Goal: Task Accomplishment & Management: Use online tool/utility

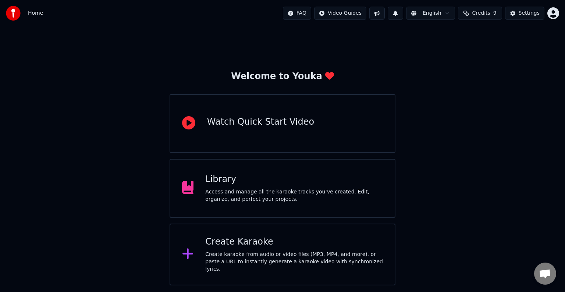
click at [237, 246] on div "Create Karaoke" at bounding box center [294, 242] width 178 height 12
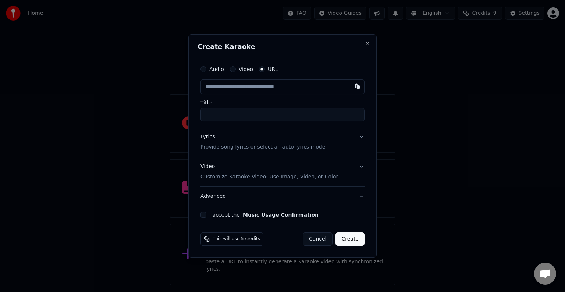
click at [222, 88] on input "text" at bounding box center [282, 86] width 164 height 15
type input "**********"
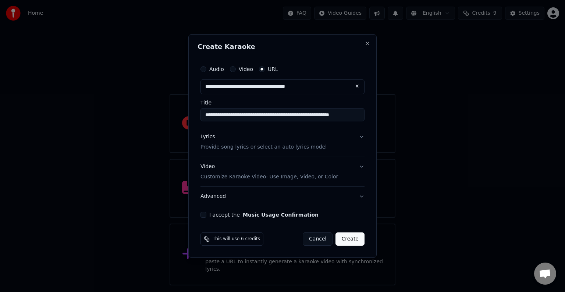
type input "**********"
click at [235, 149] on p "Provide song lyrics or select an auto lyrics model" at bounding box center [263, 146] width 126 height 7
type input "**********"
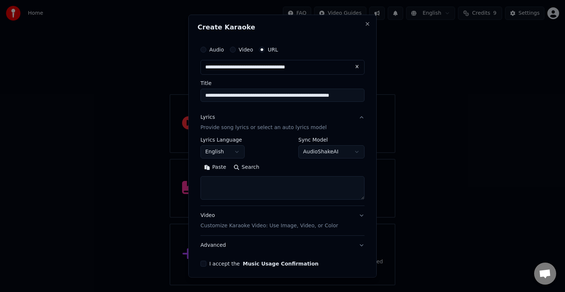
click at [214, 152] on button "English" at bounding box center [222, 151] width 44 height 13
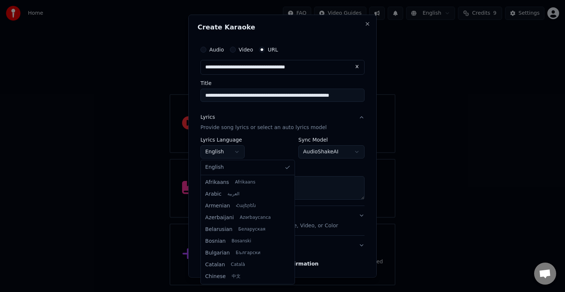
click at [225, 152] on body "**********" at bounding box center [282, 142] width 565 height 285
select select "**"
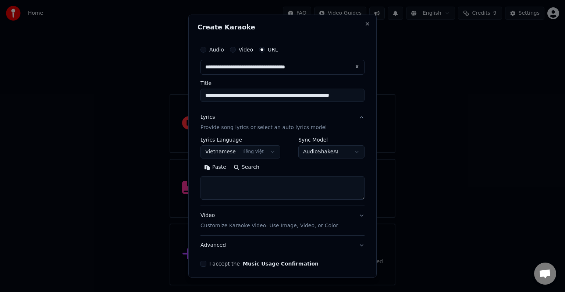
click at [223, 185] on textarea at bounding box center [282, 188] width 164 height 24
paste textarea "**********"
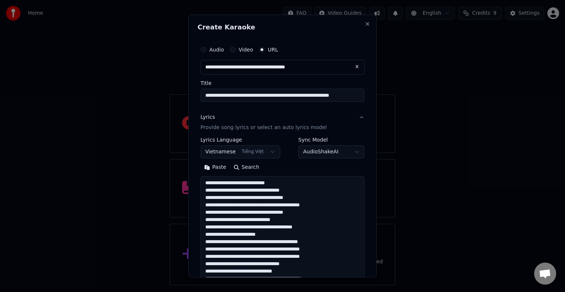
scroll to position [193, 0]
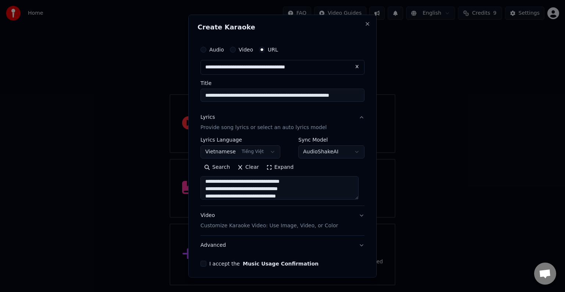
type textarea "**********"
click at [210, 127] on p "Provide song lyrics or select an auto lyrics model" at bounding box center [263, 127] width 126 height 7
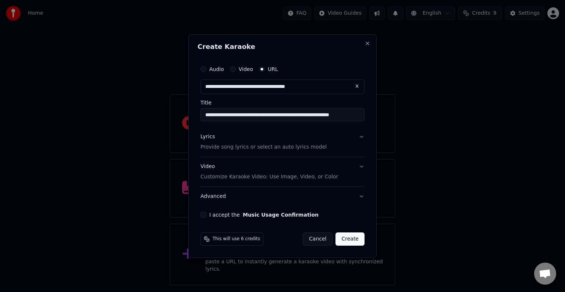
click at [209, 146] on p "Provide song lyrics or select an auto lyrics model" at bounding box center [263, 146] width 126 height 7
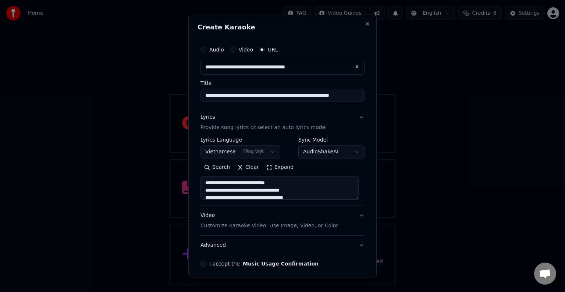
scroll to position [29, 0]
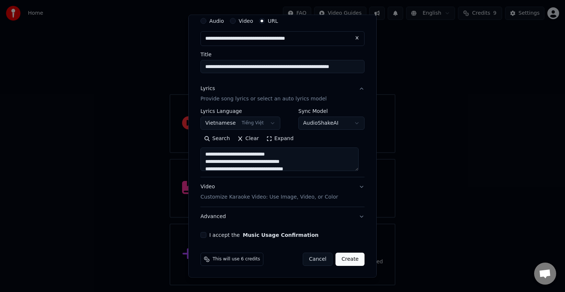
click at [196, 236] on div "**********" at bounding box center [282, 146] width 188 height 263
click at [205, 237] on button "I accept the Music Usage Confirmation" at bounding box center [203, 235] width 6 height 6
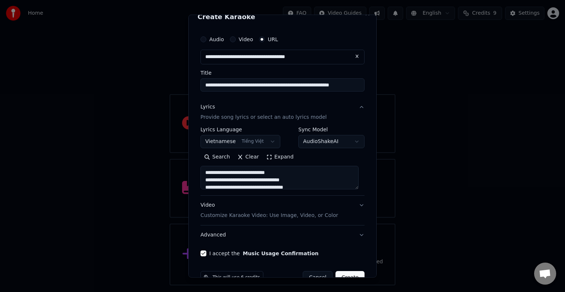
scroll to position [0, 0]
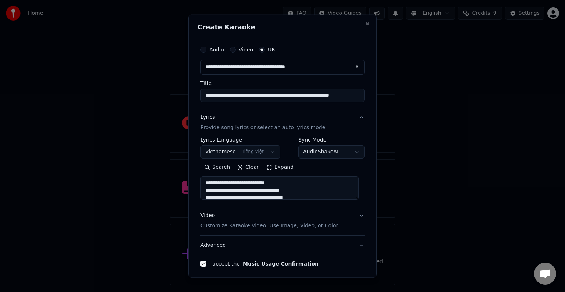
click at [351, 151] on body "**********" at bounding box center [282, 142] width 565 height 285
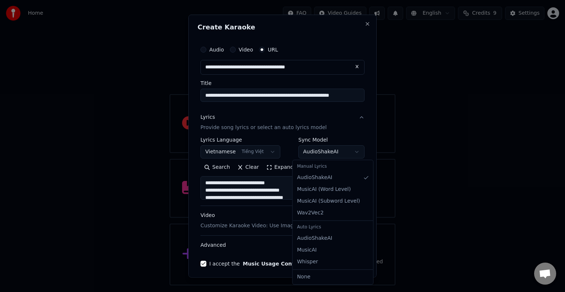
click at [403, 170] on div at bounding box center [282, 146] width 565 height 292
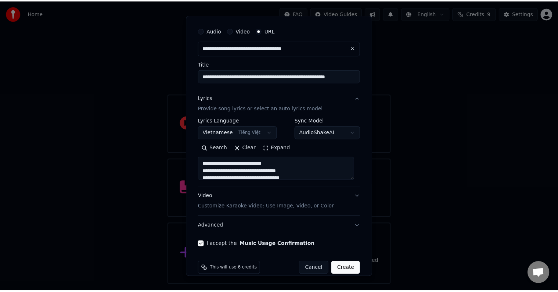
scroll to position [29, 0]
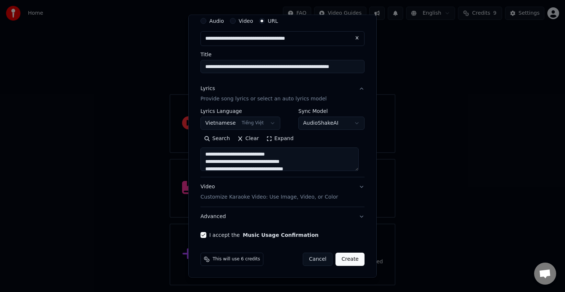
click at [342, 259] on button "Create" at bounding box center [349, 259] width 29 height 13
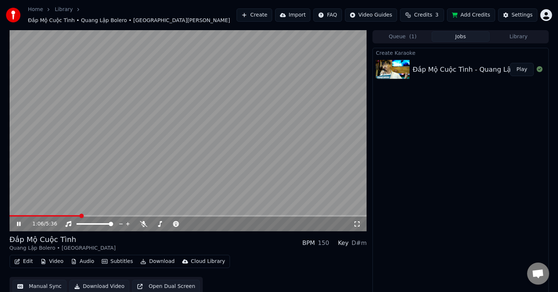
click at [222, 117] on video at bounding box center [189, 130] width 358 height 201
click at [19, 211] on video at bounding box center [189, 130] width 358 height 201
click at [143, 221] on icon at bounding box center [143, 224] width 7 height 6
click at [23, 211] on video at bounding box center [189, 130] width 358 height 201
click at [21, 214] on span at bounding box center [22, 216] width 4 height 4
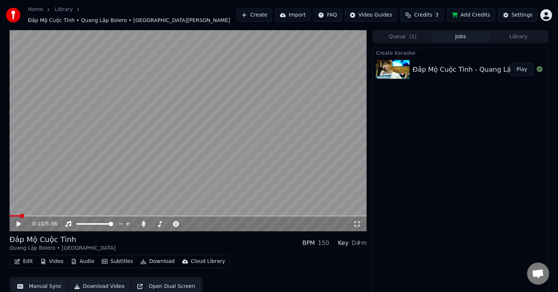
click at [18, 221] on icon at bounding box center [19, 223] width 4 height 5
click at [262, 260] on div "Edit Video Audio Subtitles Download Cloud Library Manual Sync Download Video Op…" at bounding box center [189, 275] width 358 height 41
click at [255, 246] on div "Đắp Mộ Cuộc Tình Quang Lập Bolero • St Vũ Thanh BPM 150 Key D#m" at bounding box center [189, 243] width 358 height 18
click at [126, 211] on video at bounding box center [189, 130] width 358 height 201
click at [125, 214] on span at bounding box center [126, 216] width 4 height 4
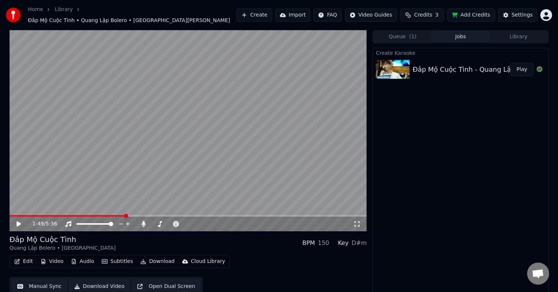
click at [125, 235] on div "Đắp Mộ Cuộc Tình Quang Lập Bolero • St Vũ Thanh BPM 150 Key D#m" at bounding box center [189, 243] width 358 height 18
click at [17, 220] on div "1:49 / 5:36" at bounding box center [188, 223] width 352 height 7
click at [16, 221] on icon at bounding box center [23, 224] width 17 height 6
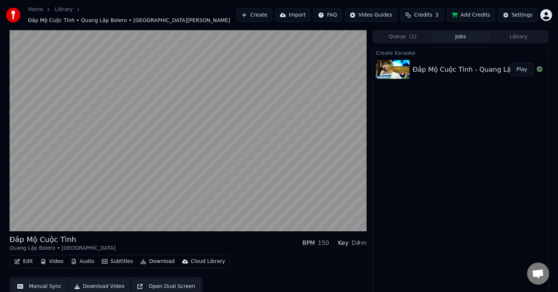
click at [24, 257] on button "Edit" at bounding box center [23, 261] width 25 height 10
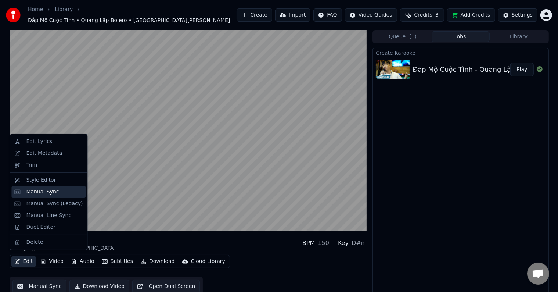
click at [39, 192] on div "Manual Sync" at bounding box center [42, 191] width 33 height 7
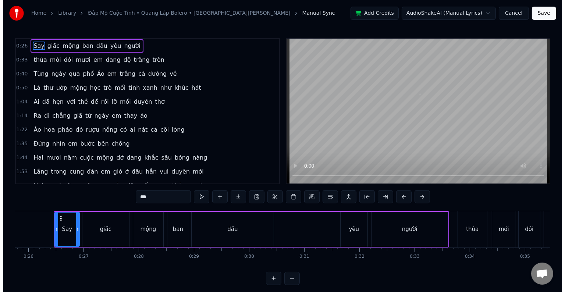
scroll to position [0, 1422]
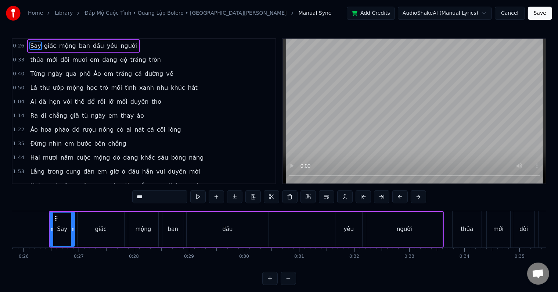
click at [512, 12] on button "Cancel" at bounding box center [510, 13] width 30 height 13
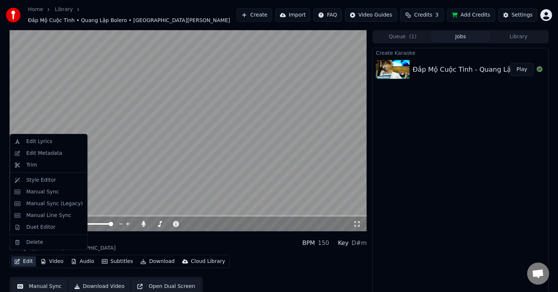
click at [25, 257] on button "Edit" at bounding box center [23, 261] width 25 height 10
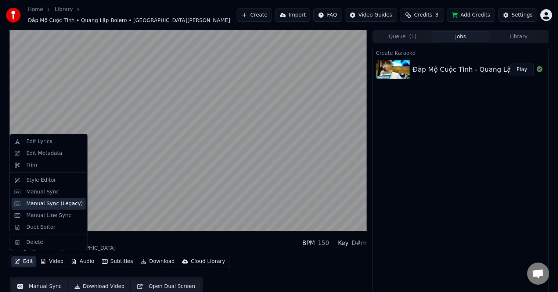
click at [59, 205] on div "Manual Sync (Legacy)" at bounding box center [54, 203] width 57 height 7
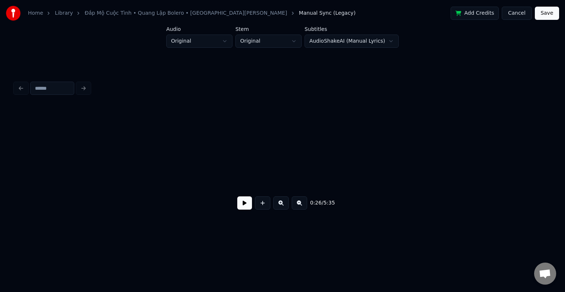
scroll to position [0, 1945]
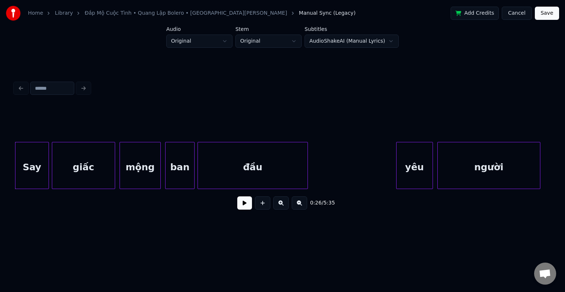
click at [244, 204] on button at bounding box center [244, 202] width 15 height 13
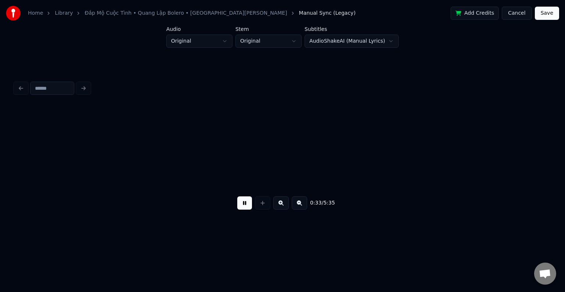
scroll to position [0, 2480]
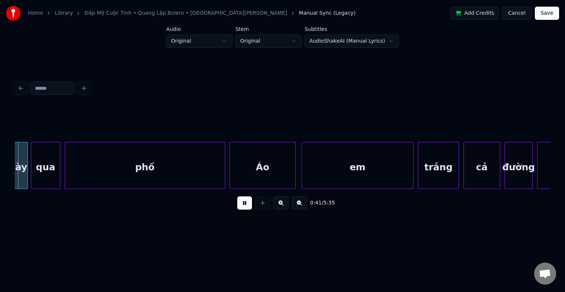
click at [279, 206] on button at bounding box center [280, 202] width 15 height 13
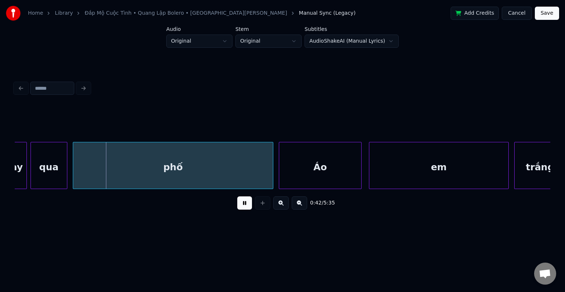
click at [279, 206] on button at bounding box center [280, 202] width 15 height 13
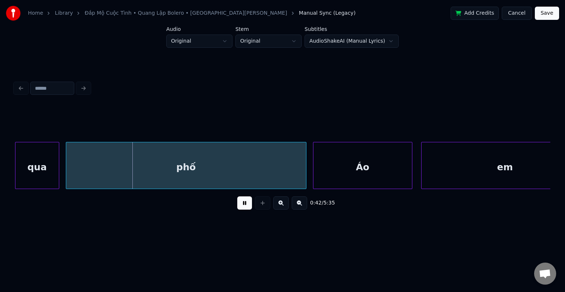
click at [279, 206] on button at bounding box center [280, 202] width 15 height 13
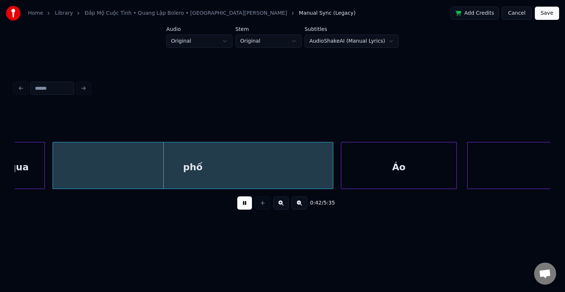
click at [279, 206] on button at bounding box center [280, 202] width 15 height 13
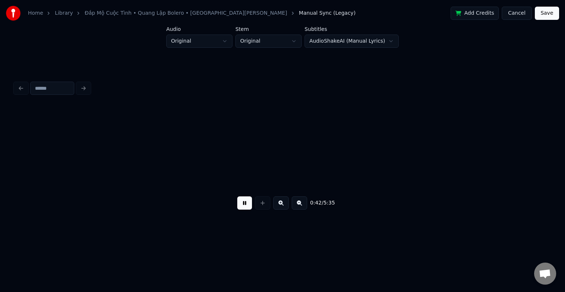
scroll to position [0, 6113]
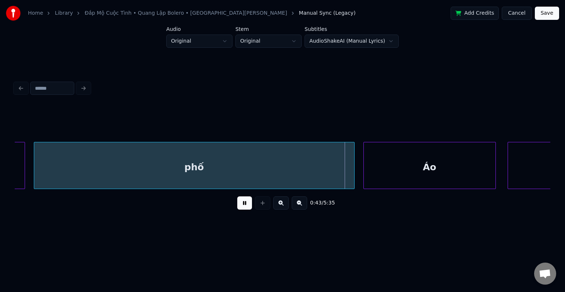
click at [297, 205] on button at bounding box center [299, 202] width 15 height 13
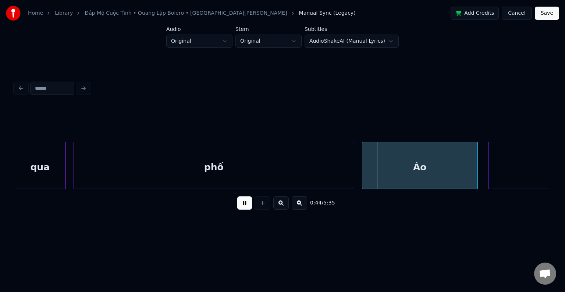
click at [297, 205] on button at bounding box center [299, 202] width 15 height 13
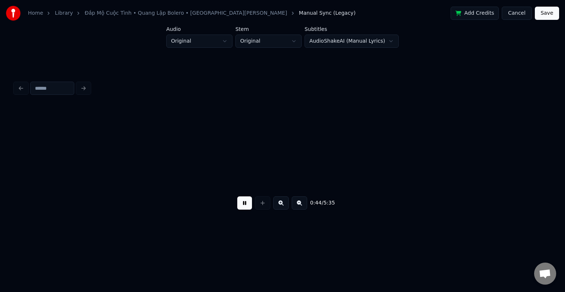
click at [297, 205] on button at bounding box center [299, 202] width 15 height 13
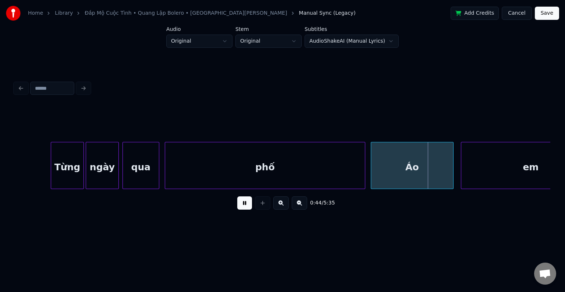
click at [297, 205] on button at bounding box center [299, 202] width 15 height 13
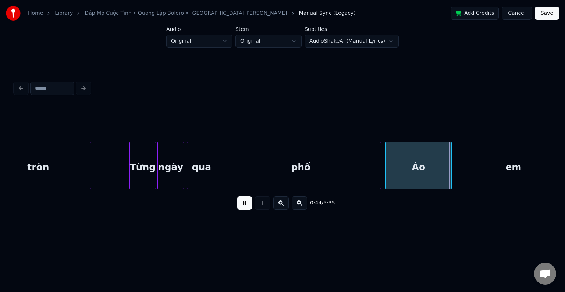
click at [297, 205] on button at bounding box center [299, 202] width 15 height 13
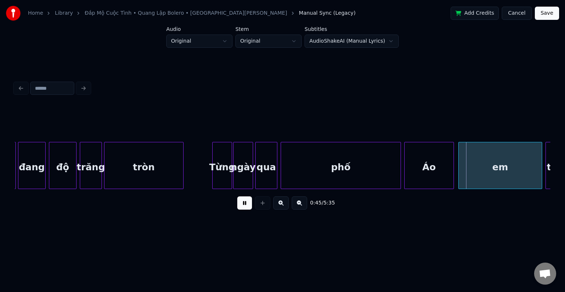
click at [297, 205] on button at bounding box center [299, 202] width 15 height 13
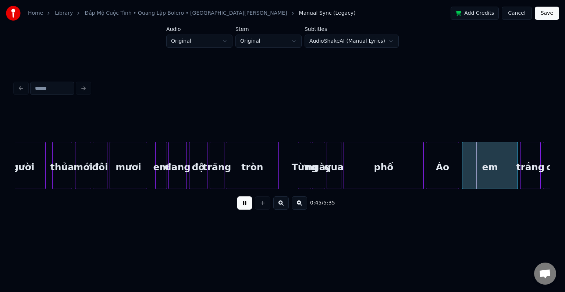
click at [297, 205] on button at bounding box center [299, 202] width 15 height 13
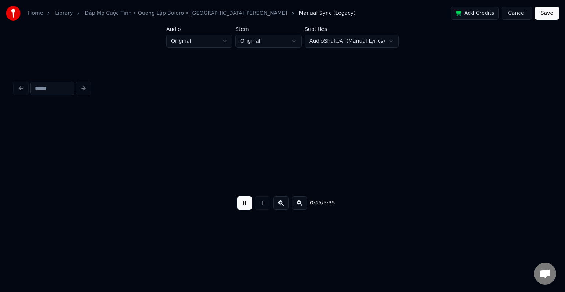
click at [297, 205] on button at bounding box center [299, 202] width 15 height 13
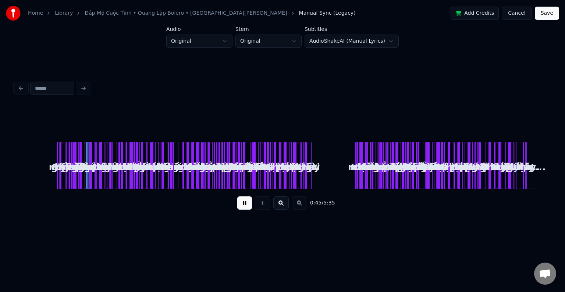
scroll to position [0, 0]
click at [297, 205] on div "0:45 / 5:35" at bounding box center [282, 203] width 523 height 16
click at [297, 205] on div "0:46 / 5:35" at bounding box center [282, 203] width 523 height 16
click at [280, 201] on button at bounding box center [280, 202] width 15 height 13
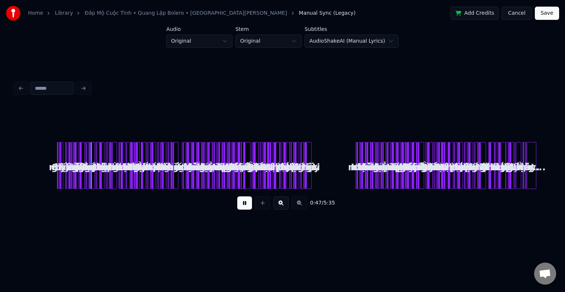
click at [280, 201] on button at bounding box center [280, 202] width 15 height 13
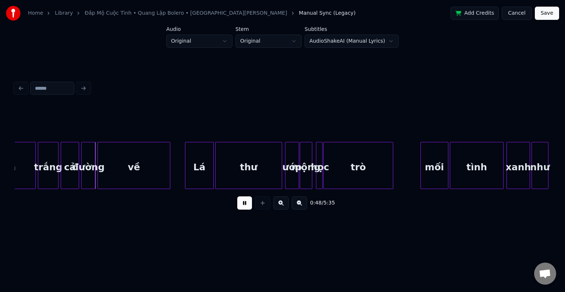
click at [280, 201] on button at bounding box center [280, 202] width 15 height 13
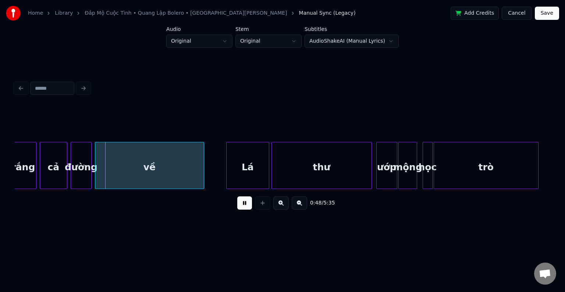
click at [280, 201] on button at bounding box center [280, 202] width 15 height 13
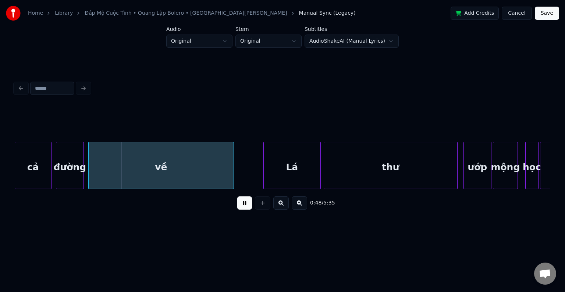
click at [280, 201] on button at bounding box center [280, 202] width 15 height 13
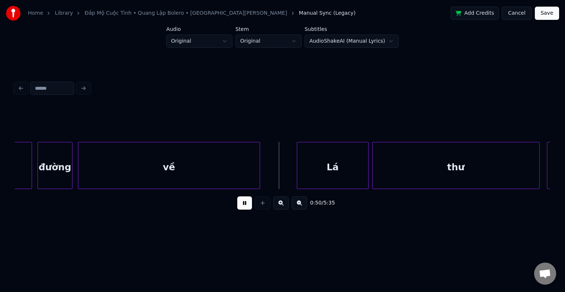
click at [299, 204] on button at bounding box center [299, 202] width 15 height 13
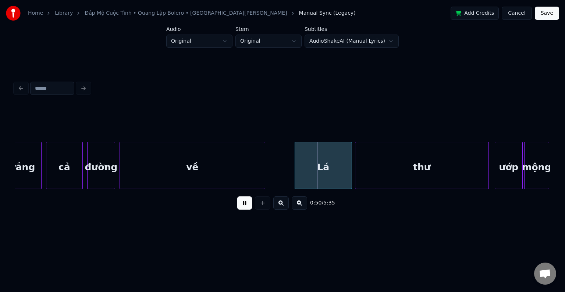
click at [299, 204] on button at bounding box center [299, 202] width 15 height 13
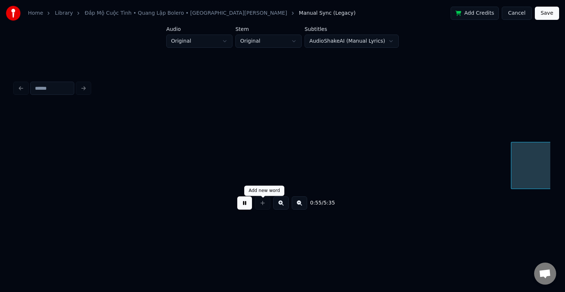
scroll to position [0, 3032]
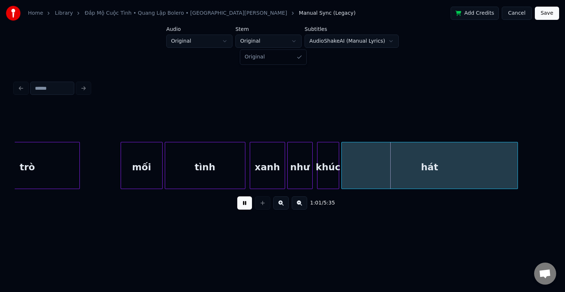
click at [262, 41] on html "Home Library Đắp Mộ Cuộc Tình • Quang Lập Bolero • St Vũ Thanh Manual Sync (Leg…" at bounding box center [282, 123] width 565 height 246
click at [194, 41] on html "Home Library Đắp Mộ Cuộc Tình • Quang Lập Bolero • St Vũ Thanh Manual Sync (Leg…" at bounding box center [282, 123] width 565 height 246
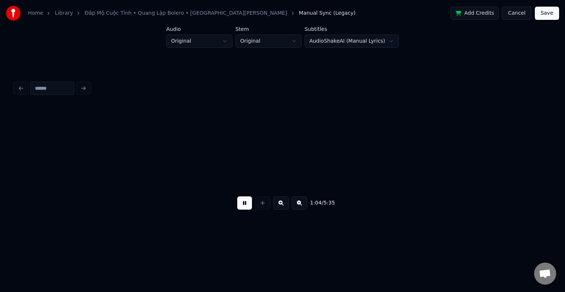
scroll to position [0, 3567]
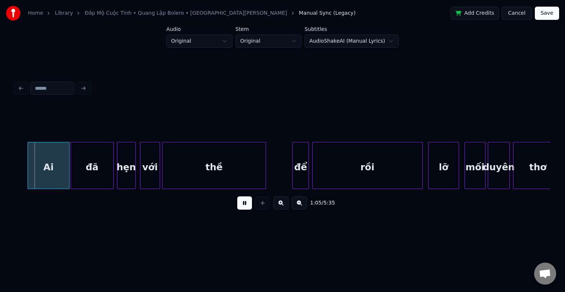
click at [229, 41] on html "Home Library Đắp Mộ Cuộc Tình • Quang Lập Bolero • St Vũ Thanh Manual Sync (Leg…" at bounding box center [282, 123] width 565 height 246
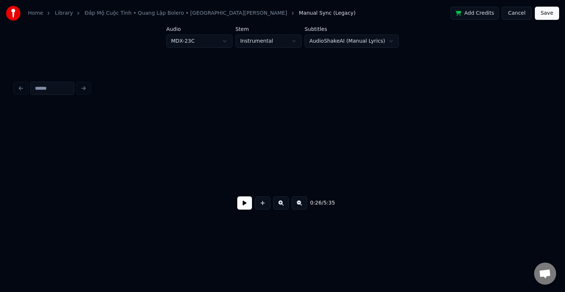
scroll to position [0, 1459]
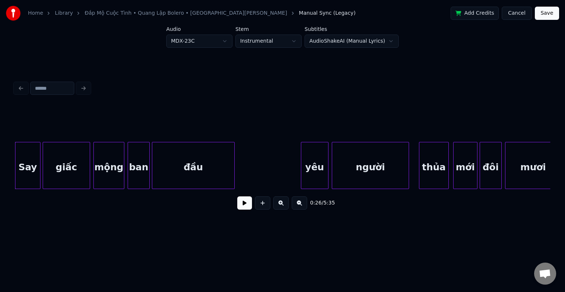
click at [243, 208] on button at bounding box center [244, 202] width 15 height 13
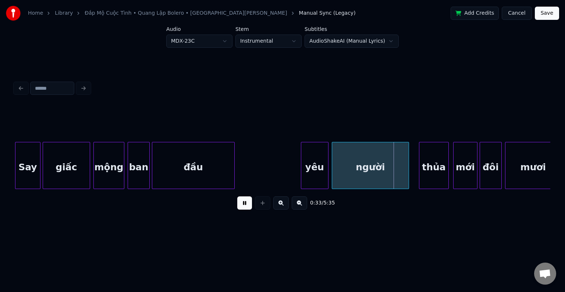
click at [187, 38] on html "Home Library Đắp Mộ Cuộc Tình • Quang Lập Bolero • St Vũ Thanh Manual Sync (Leg…" at bounding box center [282, 123] width 565 height 246
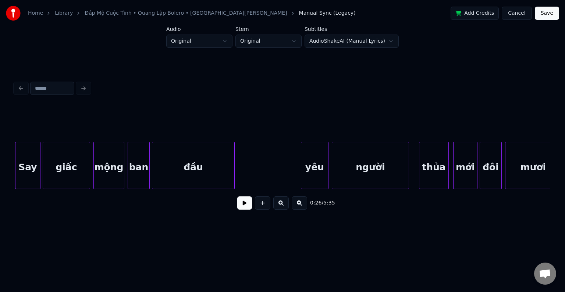
click at [245, 207] on button at bounding box center [244, 202] width 15 height 13
click at [516, 11] on button "Cancel" at bounding box center [516, 13] width 30 height 13
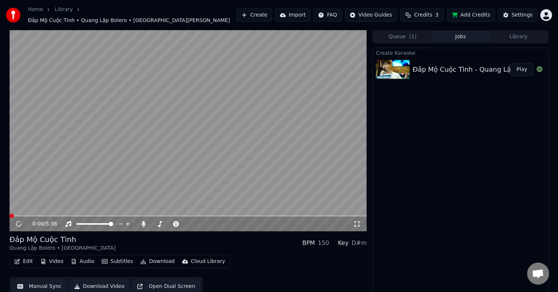
click at [27, 257] on button "Edit" at bounding box center [23, 261] width 25 height 10
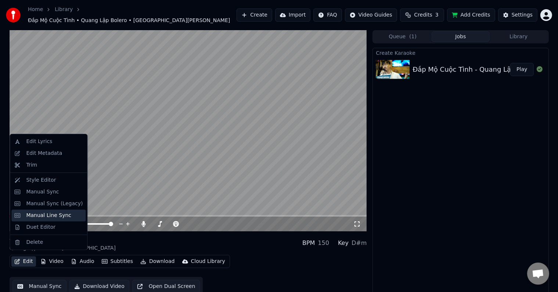
click at [42, 215] on div "Manual Line Sync" at bounding box center [48, 215] width 45 height 7
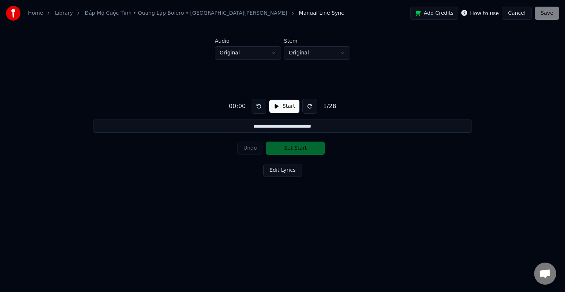
click at [274, 171] on button "Edit Lyrics" at bounding box center [282, 170] width 39 height 13
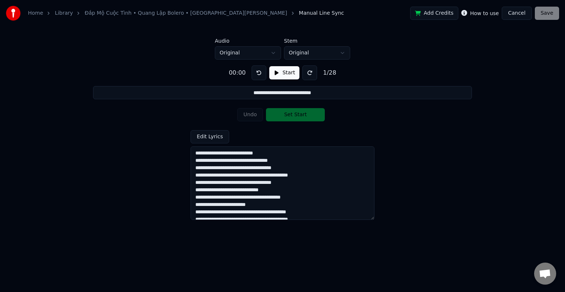
click at [250, 153] on textarea at bounding box center [282, 183] width 184 height 74
type input "**********"
type textarea "**********"
type input "**********"
type textarea "**********"
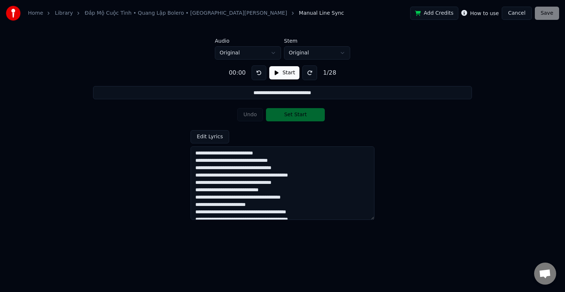
click at [240, 152] on textarea at bounding box center [282, 183] width 184 height 74
type input "**********"
type textarea "**********"
type input "**********"
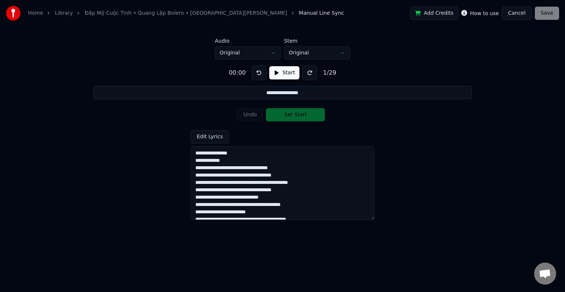
click at [238, 168] on textarea at bounding box center [282, 183] width 184 height 74
click at [241, 181] on textarea at bounding box center [282, 183] width 184 height 74
click at [224, 190] on textarea at bounding box center [282, 183] width 184 height 74
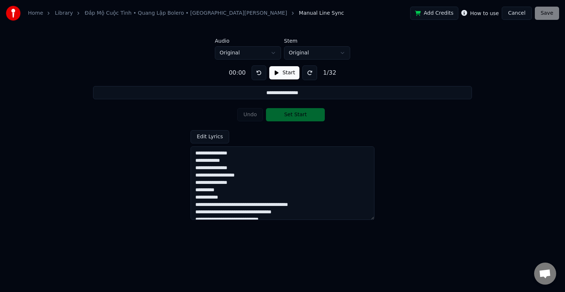
click at [236, 207] on textarea at bounding box center [282, 183] width 184 height 74
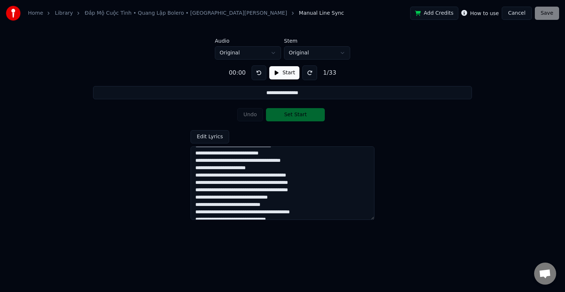
scroll to position [37, 0]
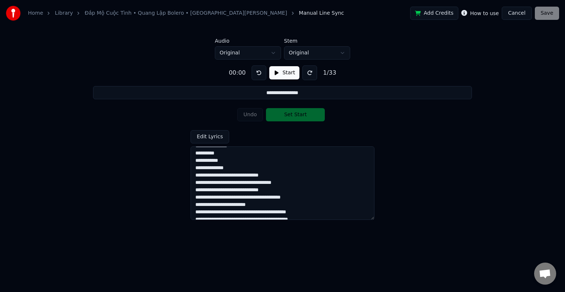
click at [234, 175] on textarea at bounding box center [282, 183] width 184 height 74
click at [236, 189] on textarea at bounding box center [282, 183] width 184 height 74
click at [215, 196] on textarea at bounding box center [282, 183] width 184 height 74
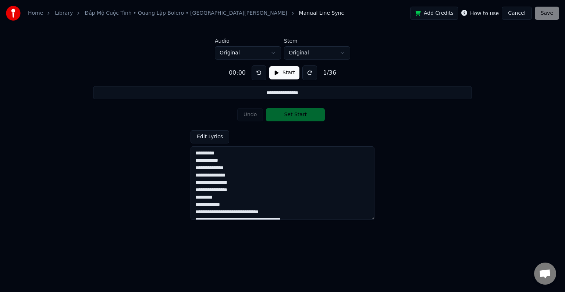
scroll to position [74, 0]
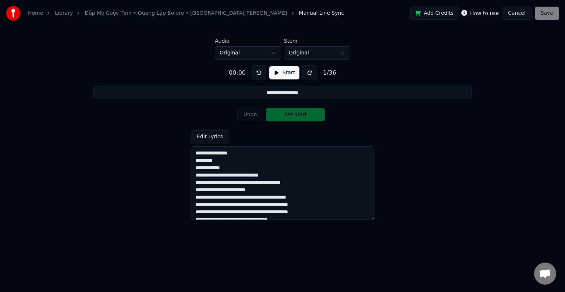
click at [223, 176] on textarea at bounding box center [282, 183] width 184 height 74
click at [222, 182] on textarea at bounding box center [282, 183] width 184 height 74
click at [228, 197] on textarea at bounding box center [282, 183] width 184 height 74
click at [233, 198] on textarea at bounding box center [282, 183] width 184 height 74
click at [233, 199] on textarea at bounding box center [282, 183] width 184 height 74
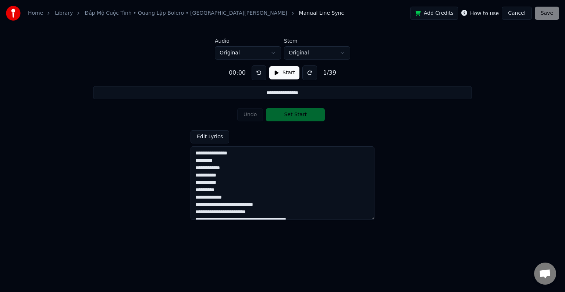
click at [233, 205] on textarea at bounding box center [282, 183] width 184 height 74
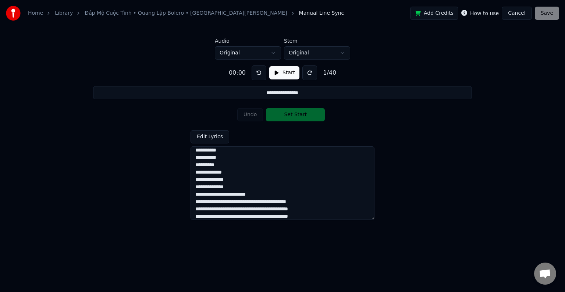
scroll to position [110, 0]
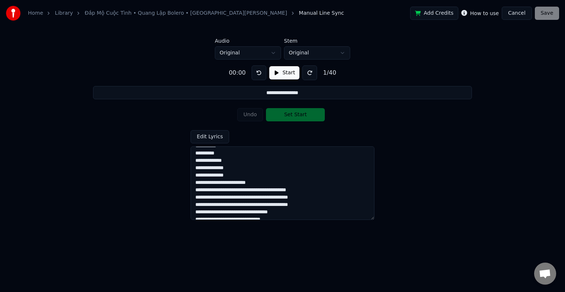
click at [229, 182] on textarea at bounding box center [282, 183] width 184 height 74
click at [241, 196] on textarea at bounding box center [282, 183] width 184 height 74
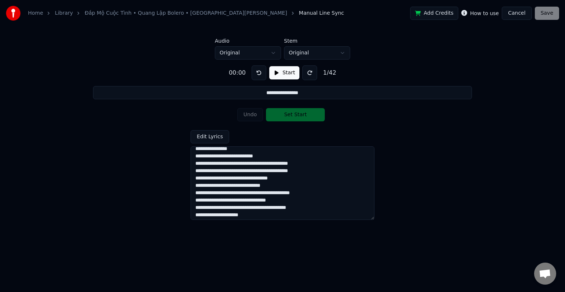
scroll to position [147, 0]
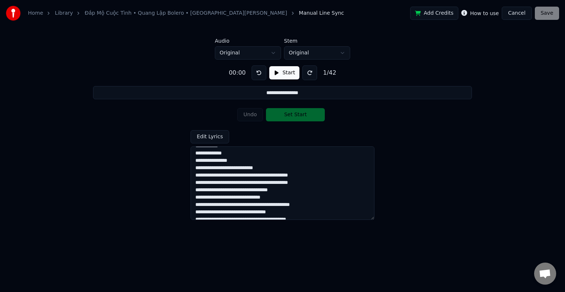
click at [230, 169] on textarea at bounding box center [282, 183] width 184 height 74
click at [244, 183] on textarea at bounding box center [282, 183] width 184 height 74
click at [228, 190] on textarea at bounding box center [282, 183] width 184 height 74
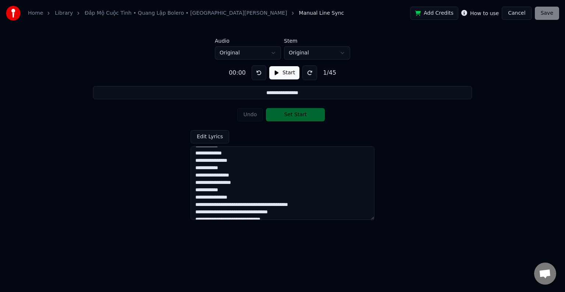
scroll to position [184, 0]
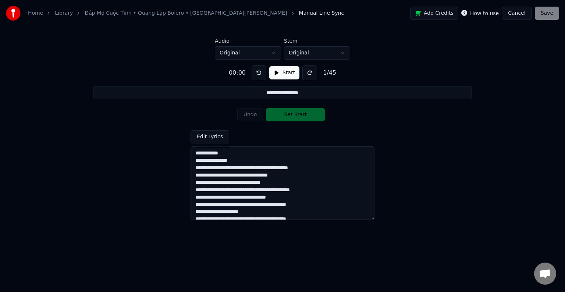
click at [241, 168] on textarea at bounding box center [282, 183] width 184 height 74
click at [240, 175] on textarea at bounding box center [282, 183] width 184 height 74
click at [236, 189] on textarea at bounding box center [282, 183] width 184 height 74
click at [222, 190] on textarea at bounding box center [282, 183] width 184 height 74
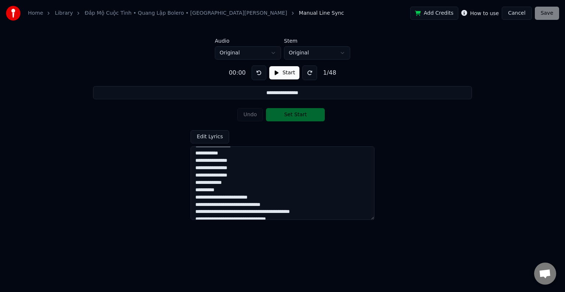
click at [229, 197] on textarea at bounding box center [282, 183] width 184 height 74
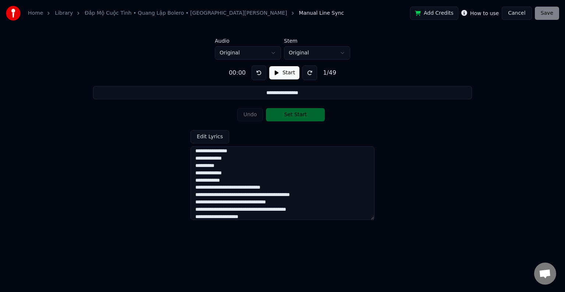
scroll to position [221, 0]
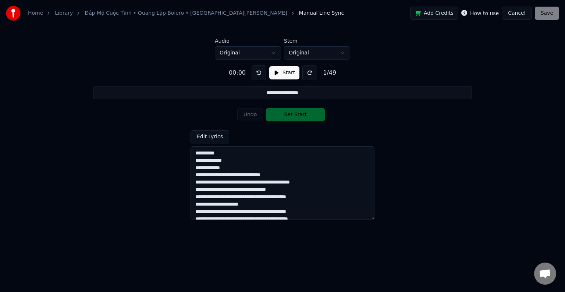
click at [237, 176] on textarea at bounding box center [282, 183] width 184 height 74
click at [237, 190] on textarea at bounding box center [282, 183] width 184 height 74
click at [236, 190] on textarea at bounding box center [282, 183] width 184 height 74
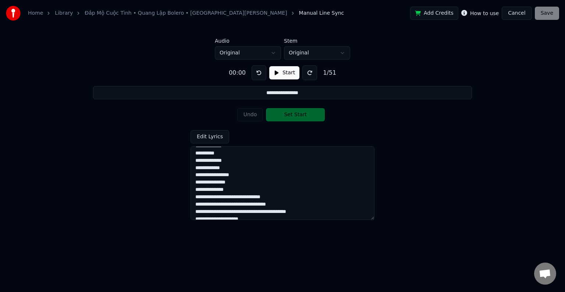
click at [235, 198] on textarea at bounding box center [282, 183] width 184 height 74
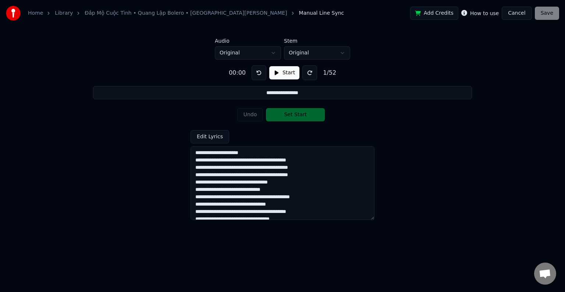
scroll to position [257, 0]
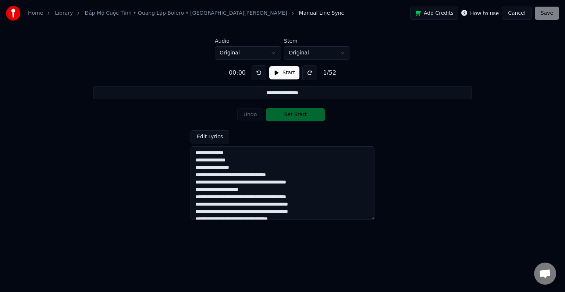
click at [239, 175] on textarea at bounding box center [282, 183] width 184 height 74
click at [228, 189] on textarea at bounding box center [282, 183] width 184 height 74
click at [233, 196] on textarea at bounding box center [282, 183] width 184 height 74
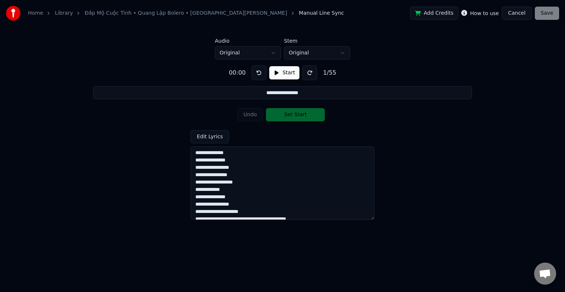
scroll to position [294, 0]
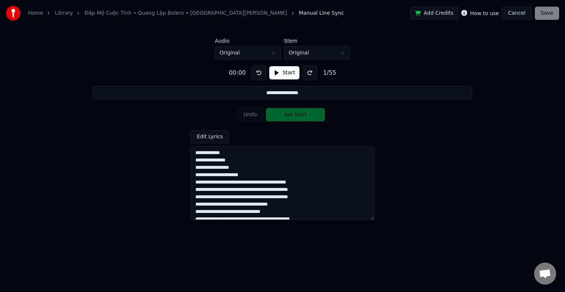
click at [242, 183] on textarea at bounding box center [282, 183] width 184 height 74
click at [242, 189] on textarea at bounding box center [282, 183] width 184 height 74
click at [229, 190] on textarea at bounding box center [282, 183] width 184 height 74
click at [230, 191] on textarea at bounding box center [282, 183] width 184 height 74
click at [244, 205] on textarea at bounding box center [282, 183] width 184 height 74
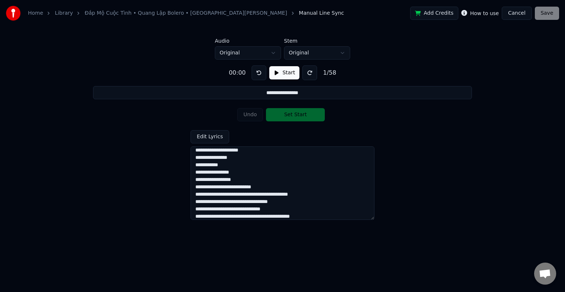
scroll to position [331, 0]
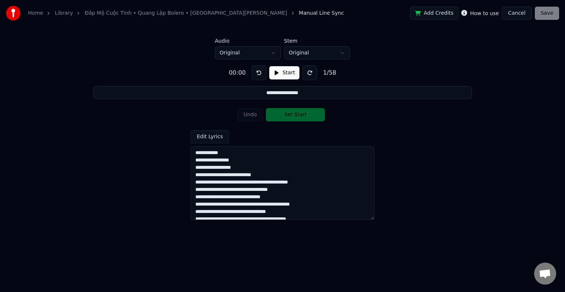
click at [237, 176] on textarea at bounding box center [282, 183] width 184 height 74
click at [228, 178] on textarea at bounding box center [282, 183] width 184 height 74
click at [240, 190] on textarea at bounding box center [282, 183] width 184 height 74
click at [241, 197] on textarea at bounding box center [282, 183] width 184 height 74
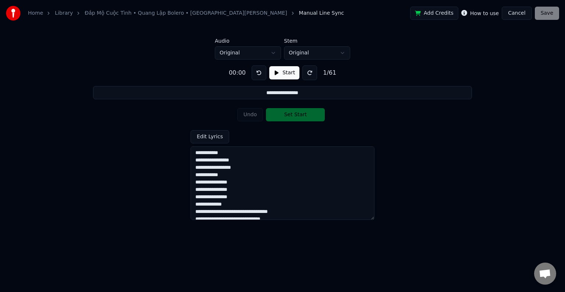
scroll to position [381, 0]
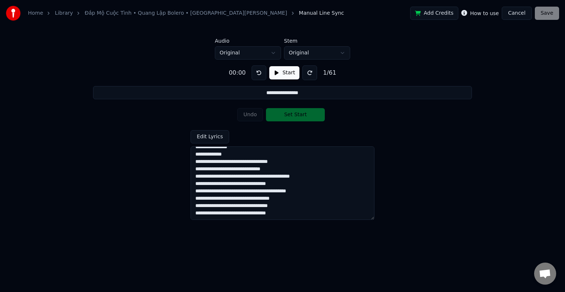
click at [237, 162] on textarea at bounding box center [282, 183] width 184 height 74
click at [222, 162] on textarea at bounding box center [282, 183] width 184 height 74
click at [229, 169] on textarea at bounding box center [282, 183] width 184 height 74
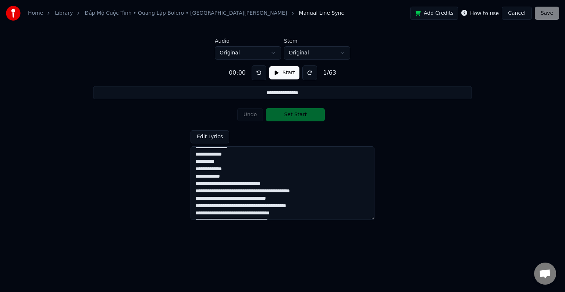
click at [228, 184] on textarea at bounding box center [282, 183] width 184 height 74
click at [237, 184] on textarea at bounding box center [282, 183] width 184 height 74
click at [229, 199] on textarea at bounding box center [282, 183] width 184 height 74
click at [236, 198] on textarea at bounding box center [282, 183] width 184 height 74
click at [235, 205] on textarea at bounding box center [282, 183] width 184 height 74
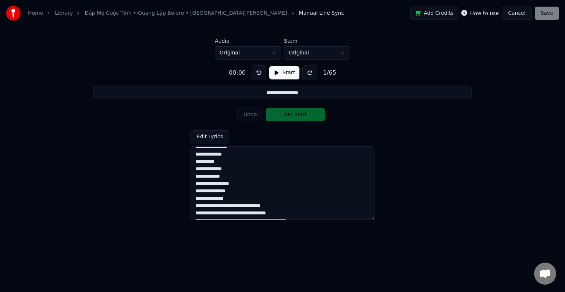
click at [236, 205] on textarea at bounding box center [282, 183] width 184 height 74
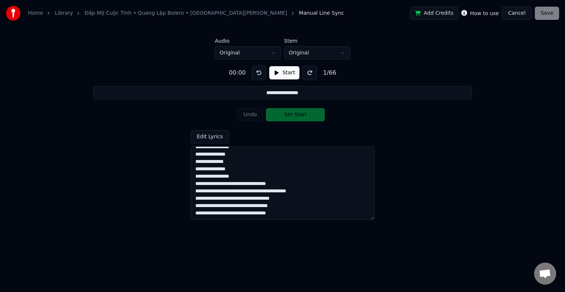
click at [239, 183] on textarea at bounding box center [282, 183] width 184 height 74
click at [226, 184] on textarea at bounding box center [282, 183] width 184 height 74
click at [239, 185] on textarea at bounding box center [282, 183] width 184 height 74
click at [226, 185] on textarea at bounding box center [282, 183] width 184 height 74
click at [229, 191] on textarea at bounding box center [282, 183] width 184 height 74
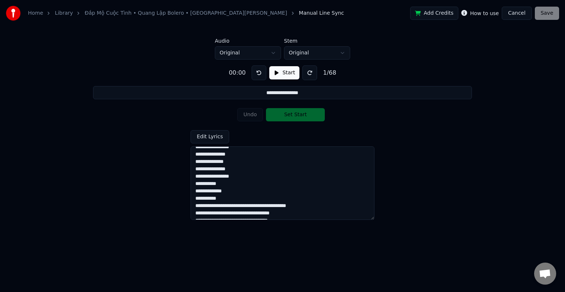
click at [228, 205] on textarea at bounding box center [282, 183] width 184 height 74
click at [222, 192] on textarea at bounding box center [282, 183] width 184 height 74
click at [232, 192] on textarea at bounding box center [282, 183] width 184 height 74
click at [226, 206] on textarea at bounding box center [282, 183] width 184 height 74
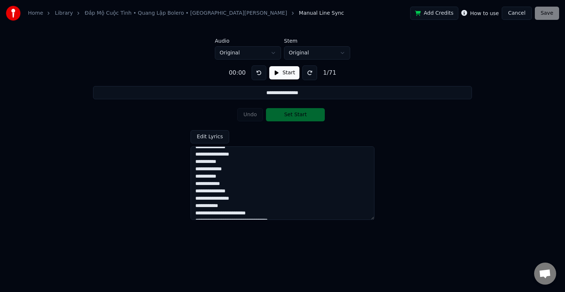
scroll to position [454, 0]
click at [218, 199] on textarea at bounding box center [282, 183] width 184 height 74
click at [228, 213] on textarea at bounding box center [282, 183] width 184 height 74
click at [216, 208] on textarea at bounding box center [282, 183] width 184 height 74
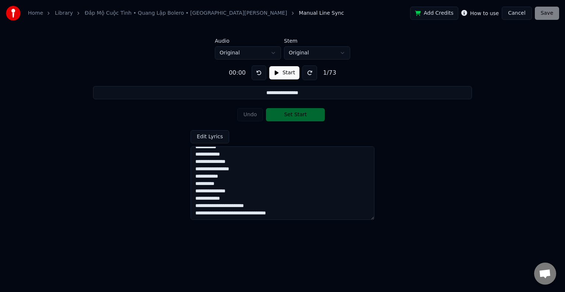
click at [224, 207] on textarea at bounding box center [282, 183] width 184 height 74
click at [219, 199] on textarea at bounding box center [282, 183] width 184 height 74
click at [194, 212] on textarea at bounding box center [282, 183] width 184 height 74
click at [226, 206] on textarea at bounding box center [282, 183] width 184 height 74
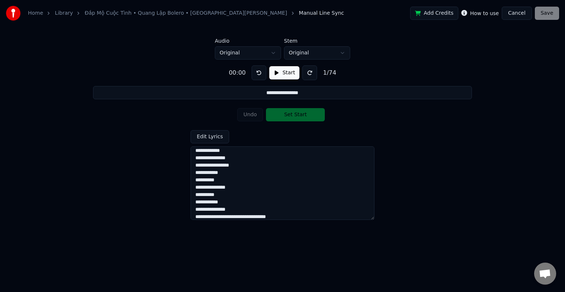
scroll to position [476, 0]
click at [221, 206] on textarea at bounding box center [282, 183] width 184 height 74
click at [212, 212] on textarea at bounding box center [282, 183] width 184 height 74
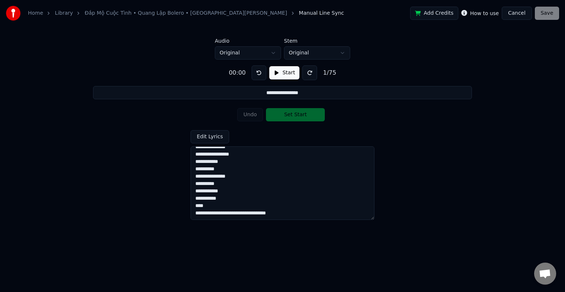
click at [196, 214] on textarea at bounding box center [282, 183] width 184 height 74
click at [228, 212] on textarea at bounding box center [282, 183] width 184 height 74
click at [222, 214] on textarea at bounding box center [282, 183] width 184 height 74
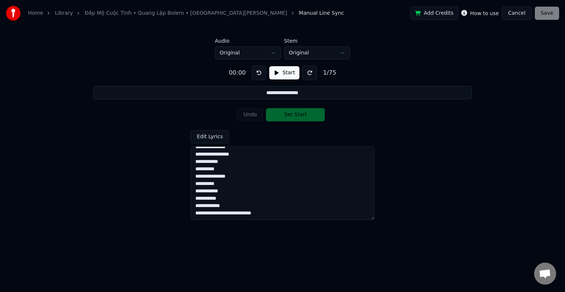
click at [226, 214] on textarea at bounding box center [282, 183] width 184 height 74
type textarea "**********"
click at [288, 114] on div "Undo Set Start" at bounding box center [282, 114] width 91 height 19
click at [281, 73] on button "Start" at bounding box center [284, 72] width 30 height 13
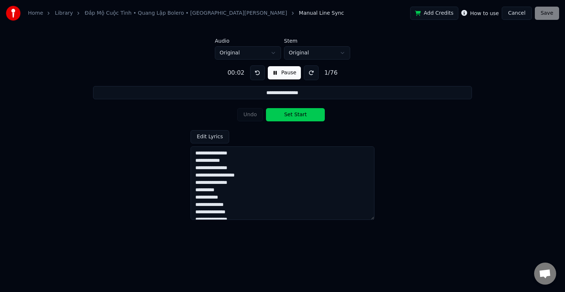
click at [291, 114] on button "Set Start" at bounding box center [295, 114] width 59 height 13
click at [196, 154] on textarea at bounding box center [282, 183] width 184 height 74
click at [281, 74] on button "Pause" at bounding box center [284, 72] width 33 height 13
click at [195, 153] on textarea at bounding box center [282, 183] width 184 height 74
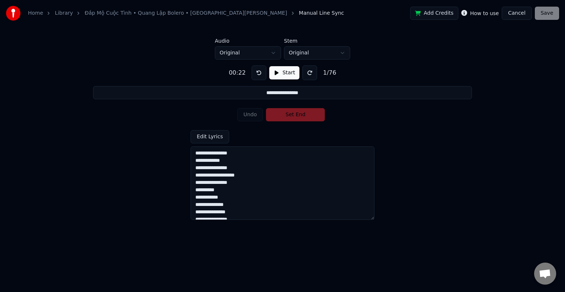
click at [282, 72] on button "Start" at bounding box center [284, 72] width 30 height 13
click at [195, 153] on textarea at bounding box center [282, 183] width 184 height 74
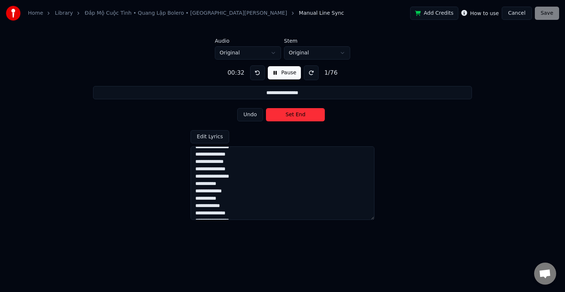
scroll to position [491, 0]
click at [232, 216] on textarea at bounding box center [282, 183] width 184 height 74
click at [291, 111] on button "Set End" at bounding box center [295, 114] width 59 height 13
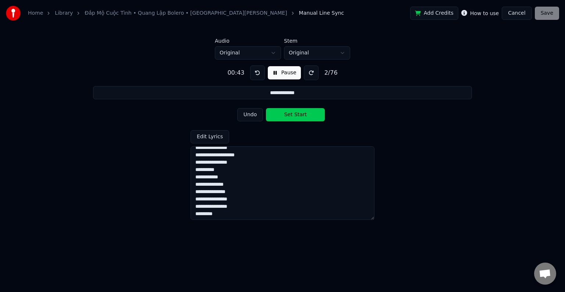
scroll to position [0, 0]
click at [214, 160] on textarea at bounding box center [282, 183] width 184 height 74
click at [305, 51] on html "**********" at bounding box center [282, 112] width 565 height 225
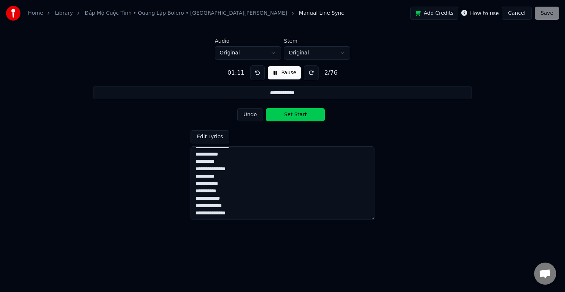
click at [231, 54] on html "**********" at bounding box center [282, 112] width 565 height 225
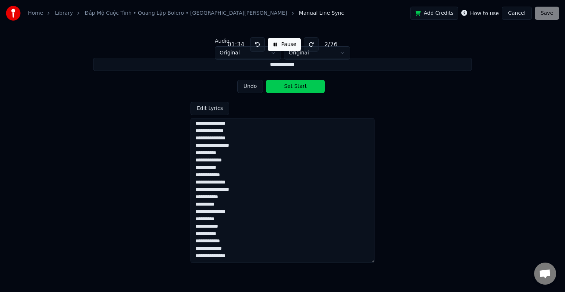
scroll to position [419, 0]
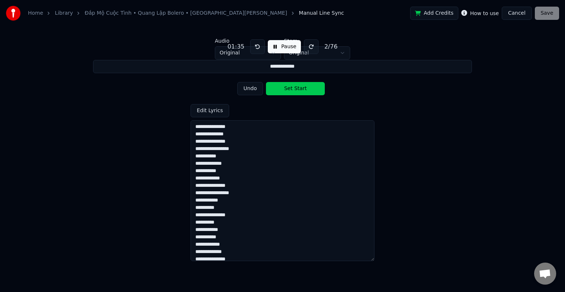
drag, startPoint x: 373, startPoint y: 219, endPoint x: 380, endPoint y: 260, distance: 41.9
click at [380, 225] on html "**********" at bounding box center [282, 112] width 565 height 225
click at [286, 48] on button "Pause" at bounding box center [284, 46] width 33 height 13
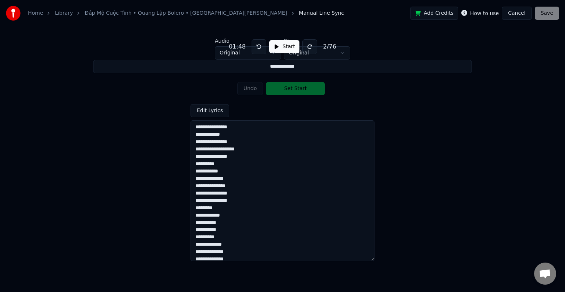
click at [279, 48] on button "Start" at bounding box center [284, 46] width 30 height 13
click at [343, 54] on html "**********" at bounding box center [282, 112] width 565 height 225
click at [342, 54] on html "**********" at bounding box center [282, 112] width 565 height 225
click at [401, 44] on html "**********" at bounding box center [282, 112] width 565 height 225
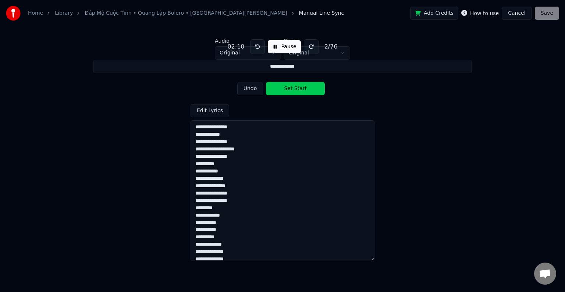
click at [458, 120] on div "**********" at bounding box center [282, 147] width 541 height 175
click at [329, 70] on input "**********" at bounding box center [282, 66] width 379 height 13
click at [222, 127] on textarea at bounding box center [282, 190] width 184 height 141
click at [218, 135] on textarea at bounding box center [282, 190] width 184 height 141
click at [214, 147] on textarea at bounding box center [282, 190] width 184 height 141
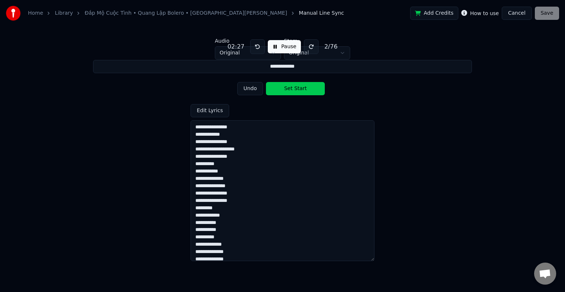
drag, startPoint x: 195, startPoint y: 127, endPoint x: 257, endPoint y: 130, distance: 62.2
click at [257, 130] on textarea at bounding box center [282, 190] width 184 height 141
click at [279, 69] on input "**********" at bounding box center [282, 66] width 379 height 13
click at [217, 134] on textarea at bounding box center [282, 190] width 184 height 141
click at [216, 141] on textarea at bounding box center [282, 190] width 184 height 141
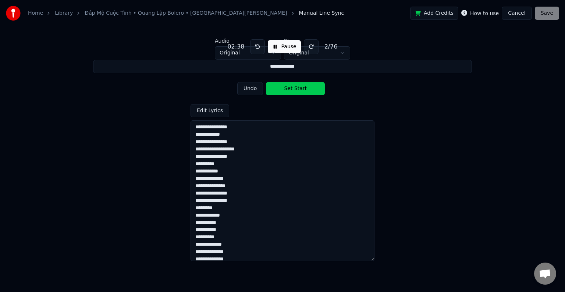
drag, startPoint x: 194, startPoint y: 126, endPoint x: 257, endPoint y: 126, distance: 62.9
click at [257, 126] on textarea at bounding box center [282, 190] width 184 height 141
click at [271, 66] on input "**********" at bounding box center [282, 66] width 379 height 13
drag, startPoint x: 263, startPoint y: 66, endPoint x: 340, endPoint y: 66, distance: 77.2
click at [340, 66] on input "**********" at bounding box center [282, 66] width 379 height 13
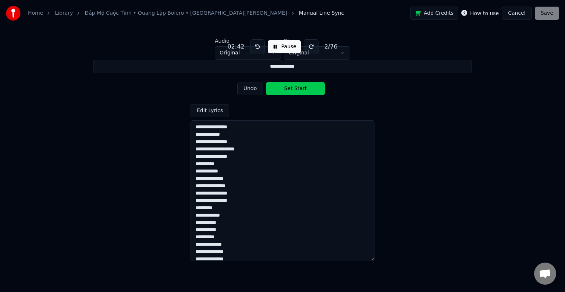
paste input "****"
click at [287, 87] on button "Set Start" at bounding box center [295, 88] width 59 height 13
click at [285, 89] on button "Set End" at bounding box center [295, 88] width 59 height 13
click at [289, 87] on button "Set Start" at bounding box center [295, 88] width 59 height 13
click at [290, 87] on button "Set End" at bounding box center [295, 88] width 59 height 13
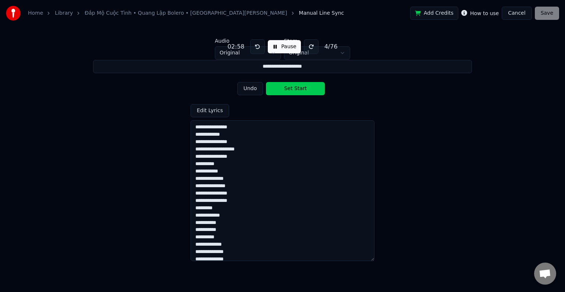
click at [290, 87] on button "Set Start" at bounding box center [295, 88] width 59 height 13
click at [290, 87] on button "Set End" at bounding box center [295, 88] width 59 height 13
click at [290, 87] on button "Set Start" at bounding box center [295, 88] width 59 height 13
click at [290, 87] on button "Set End" at bounding box center [295, 88] width 59 height 13
click at [290, 87] on button "Set Start" at bounding box center [295, 88] width 59 height 13
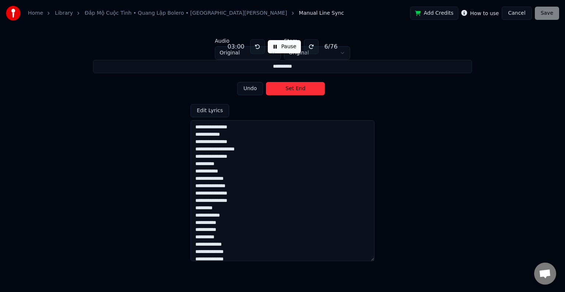
click at [290, 87] on button "Set End" at bounding box center [295, 88] width 59 height 13
click at [290, 87] on button "Set Start" at bounding box center [295, 88] width 59 height 13
click at [290, 88] on button "Set End" at bounding box center [295, 88] width 59 height 13
click at [290, 88] on button "Set Start" at bounding box center [295, 88] width 59 height 13
click at [290, 88] on button "Set End" at bounding box center [295, 88] width 59 height 13
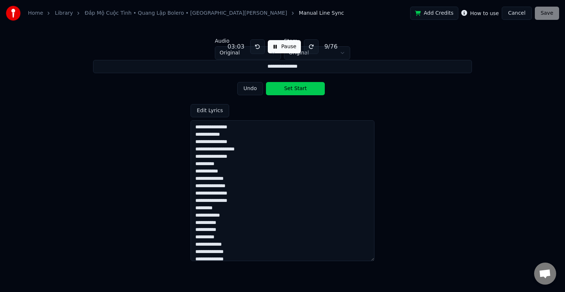
click at [290, 88] on button "Set Start" at bounding box center [295, 88] width 59 height 13
click at [290, 88] on button "Set End" at bounding box center [295, 88] width 59 height 13
click at [290, 88] on button "Set Start" at bounding box center [295, 88] width 59 height 13
click at [290, 88] on button "Set End" at bounding box center [295, 88] width 59 height 13
click at [290, 88] on button "Set Start" at bounding box center [295, 88] width 59 height 13
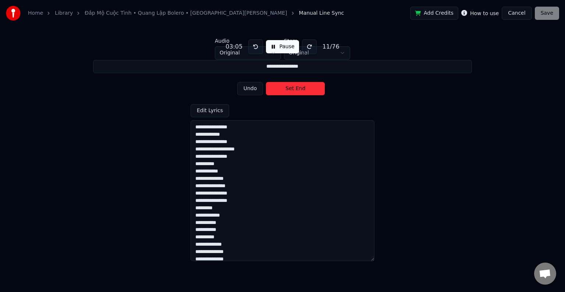
click at [290, 88] on button "Set End" at bounding box center [295, 88] width 59 height 13
click at [290, 88] on button "Set Start" at bounding box center [295, 88] width 59 height 13
click at [290, 88] on button "Set End" at bounding box center [295, 88] width 59 height 13
click at [290, 88] on button "Set Start" at bounding box center [295, 88] width 59 height 13
click at [290, 88] on button "Set End" at bounding box center [295, 88] width 59 height 13
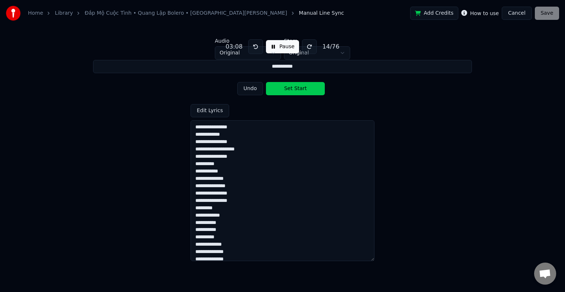
click at [290, 88] on button "Set Start" at bounding box center [295, 88] width 59 height 13
click at [290, 88] on button "Set End" at bounding box center [295, 88] width 59 height 13
click at [290, 88] on button "Set Start" at bounding box center [295, 88] width 59 height 13
click at [290, 88] on button "Set End" at bounding box center [295, 88] width 59 height 13
click at [290, 88] on button "Set Start" at bounding box center [295, 88] width 59 height 13
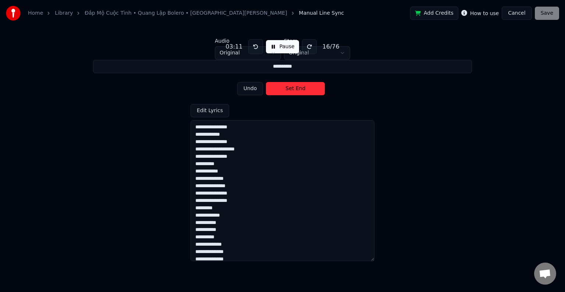
click at [290, 88] on button "Set End" at bounding box center [295, 88] width 59 height 13
click at [290, 88] on button "Set Start" at bounding box center [295, 88] width 59 height 13
click at [290, 88] on button "Set End" at bounding box center [295, 88] width 59 height 13
click at [290, 88] on button "Set Start" at bounding box center [295, 88] width 59 height 13
click at [290, 88] on button "Set End" at bounding box center [295, 88] width 59 height 13
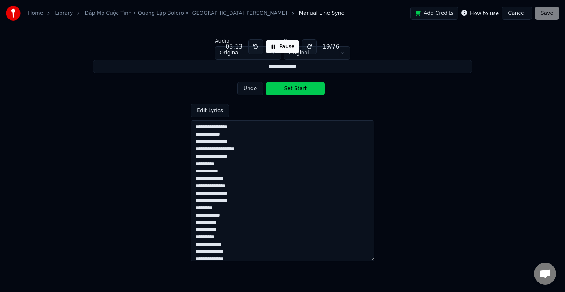
click at [290, 88] on button "Set Start" at bounding box center [295, 88] width 59 height 13
click at [290, 88] on button "Set End" at bounding box center [295, 88] width 59 height 13
click at [290, 88] on button "Set Start" at bounding box center [295, 88] width 59 height 13
click at [290, 88] on button "Set End" at bounding box center [295, 88] width 59 height 13
click at [290, 88] on button "Set Start" at bounding box center [295, 88] width 59 height 13
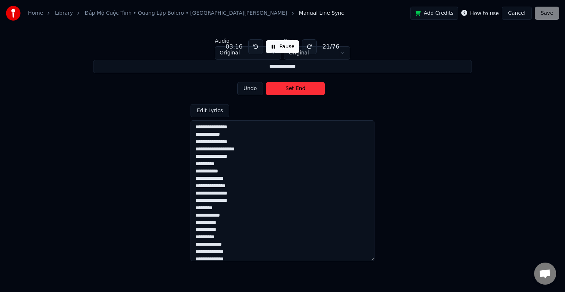
click at [290, 88] on button "Set End" at bounding box center [295, 88] width 59 height 13
click at [290, 88] on button "Set Start" at bounding box center [295, 88] width 59 height 13
click at [290, 88] on button "Set End" at bounding box center [295, 88] width 59 height 13
click at [290, 88] on button "Set Start" at bounding box center [295, 88] width 59 height 13
click at [290, 88] on button "Set End" at bounding box center [295, 88] width 59 height 13
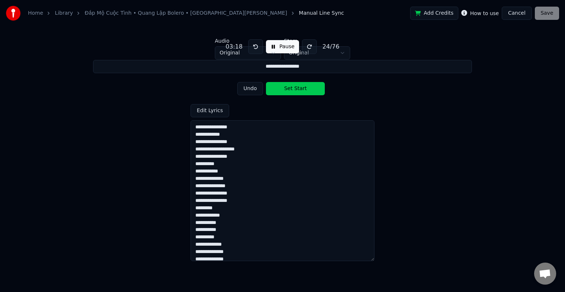
click at [290, 88] on button "Set Start" at bounding box center [295, 88] width 59 height 13
click at [290, 88] on button "Set End" at bounding box center [295, 88] width 59 height 13
click at [290, 88] on button "Set Start" at bounding box center [295, 88] width 59 height 13
click at [290, 89] on button "Set End" at bounding box center [295, 88] width 59 height 13
click at [290, 89] on button "Set Start" at bounding box center [295, 88] width 59 height 13
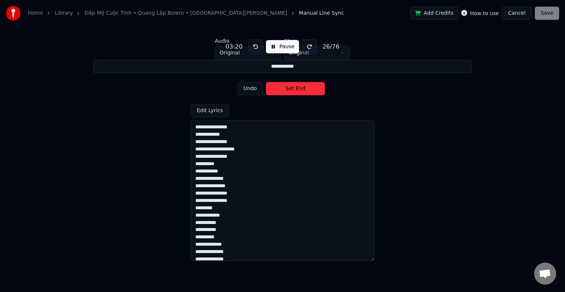
click at [290, 89] on button "Set End" at bounding box center [295, 88] width 59 height 13
click at [290, 89] on button "Set Start" at bounding box center [295, 88] width 59 height 13
click at [290, 89] on button "Set End" at bounding box center [295, 88] width 59 height 13
click at [290, 89] on button "Set Start" at bounding box center [295, 88] width 59 height 13
click at [290, 89] on button "Set End" at bounding box center [295, 88] width 59 height 13
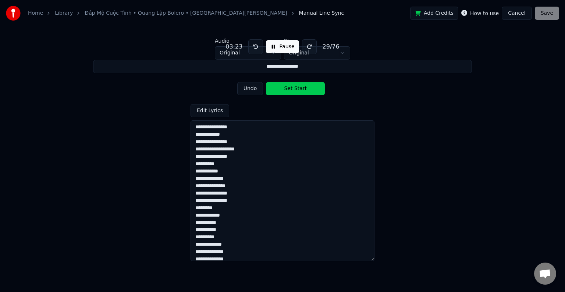
click at [290, 89] on button "Set Start" at bounding box center [295, 88] width 59 height 13
click at [290, 89] on button "Set End" at bounding box center [295, 88] width 59 height 13
click at [290, 89] on button "Set Start" at bounding box center [295, 88] width 59 height 13
click at [290, 89] on button "Set End" at bounding box center [295, 88] width 59 height 13
click at [290, 89] on button "Set Start" at bounding box center [295, 88] width 59 height 13
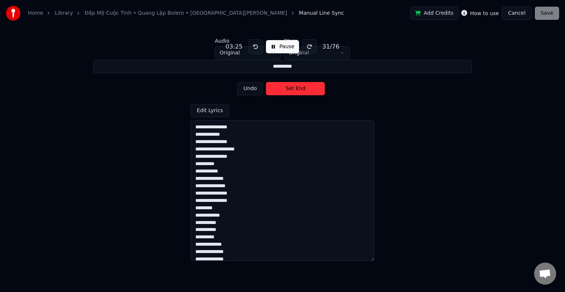
click at [290, 89] on button "Set End" at bounding box center [295, 88] width 59 height 13
click at [290, 89] on button "Set Start" at bounding box center [295, 88] width 59 height 13
click at [290, 89] on button "Set End" at bounding box center [295, 88] width 59 height 13
click at [290, 89] on button "Set Start" at bounding box center [295, 88] width 59 height 13
click at [292, 89] on button "Set End" at bounding box center [295, 88] width 59 height 13
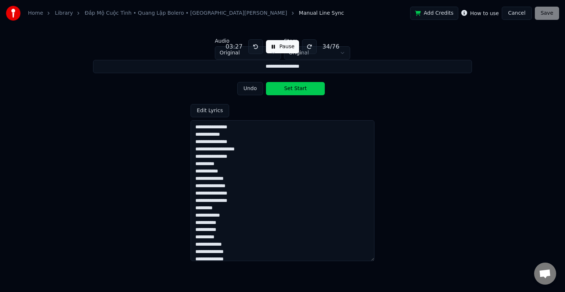
click at [292, 89] on button "Set Start" at bounding box center [295, 88] width 59 height 13
click at [292, 89] on button "Set End" at bounding box center [295, 88] width 59 height 13
click at [292, 89] on button "Set Start" at bounding box center [295, 88] width 59 height 13
click at [292, 89] on button "Set End" at bounding box center [295, 88] width 59 height 13
click at [292, 89] on button "Set Start" at bounding box center [295, 88] width 59 height 13
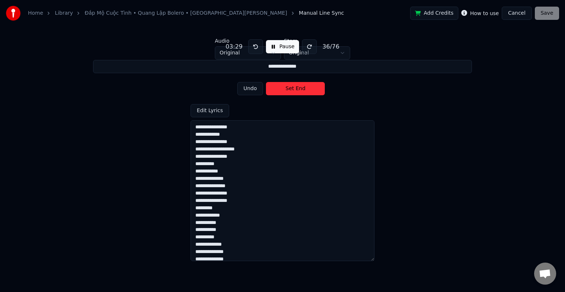
click at [292, 89] on button "Set End" at bounding box center [295, 88] width 59 height 13
click at [292, 89] on button "Set Start" at bounding box center [295, 88] width 59 height 13
click at [292, 89] on button "Set End" at bounding box center [295, 88] width 59 height 13
click at [292, 89] on button "Set Start" at bounding box center [295, 88] width 59 height 13
click at [292, 89] on button "Set End" at bounding box center [295, 88] width 59 height 13
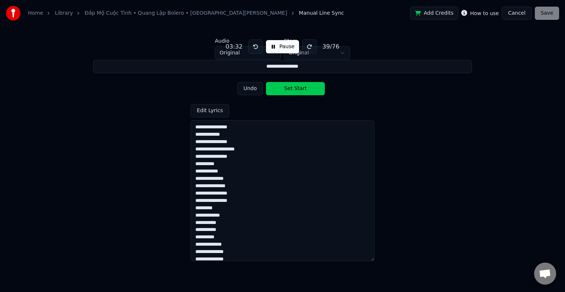
click at [292, 89] on button "Set Start" at bounding box center [295, 88] width 59 height 13
click at [292, 89] on button "Set End" at bounding box center [295, 88] width 59 height 13
click at [292, 89] on button "Set Start" at bounding box center [295, 88] width 59 height 13
click at [292, 89] on button "Set End" at bounding box center [295, 88] width 59 height 13
click at [292, 89] on button "Set Start" at bounding box center [295, 88] width 59 height 13
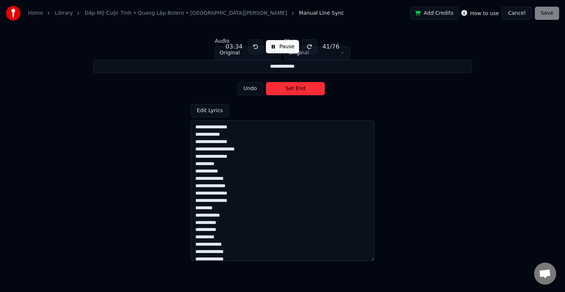
click at [292, 89] on button "Set End" at bounding box center [295, 88] width 59 height 13
click at [292, 89] on button "Set Start" at bounding box center [295, 88] width 59 height 13
click at [292, 89] on button "Set End" at bounding box center [295, 88] width 59 height 13
click at [292, 89] on button "Set Start" at bounding box center [295, 88] width 59 height 13
click at [292, 89] on button "Set End" at bounding box center [295, 88] width 59 height 13
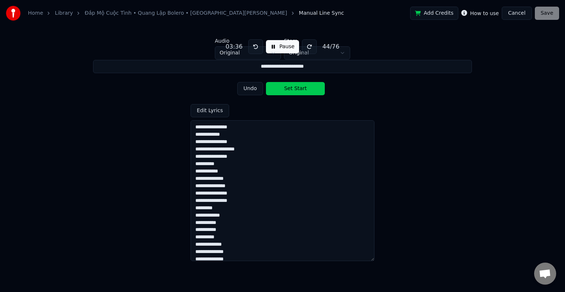
click at [292, 89] on button "Set Start" at bounding box center [295, 88] width 59 height 13
click at [292, 89] on button "Set End" at bounding box center [295, 88] width 59 height 13
click at [292, 89] on button "Set Start" at bounding box center [295, 88] width 59 height 13
click at [292, 89] on button "Set End" at bounding box center [295, 88] width 59 height 13
click at [292, 89] on button "Set Start" at bounding box center [295, 88] width 59 height 13
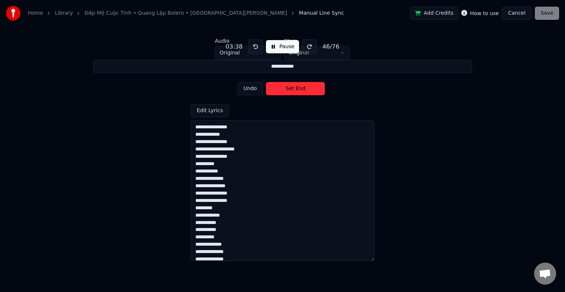
click at [292, 89] on button "Set End" at bounding box center [295, 88] width 59 height 13
click at [292, 89] on button "Set Start" at bounding box center [295, 88] width 59 height 13
click at [292, 89] on button "Set End" at bounding box center [295, 88] width 59 height 13
click at [292, 89] on button "Set Start" at bounding box center [295, 88] width 59 height 13
click at [292, 89] on button "Set End" at bounding box center [295, 88] width 59 height 13
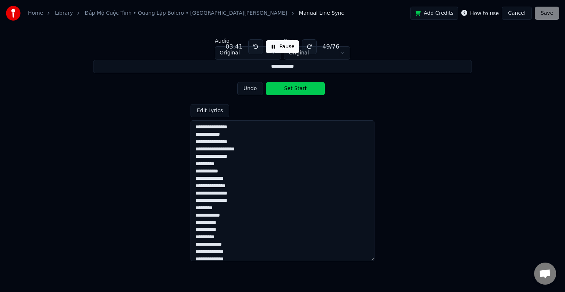
click at [292, 89] on button "Set Start" at bounding box center [295, 88] width 59 height 13
click at [292, 89] on button "Set End" at bounding box center [295, 88] width 59 height 13
click at [292, 89] on button "Set Start" at bounding box center [295, 88] width 59 height 13
click at [292, 89] on button "Set End" at bounding box center [295, 88] width 59 height 13
click at [292, 89] on button "Set Start" at bounding box center [295, 88] width 59 height 13
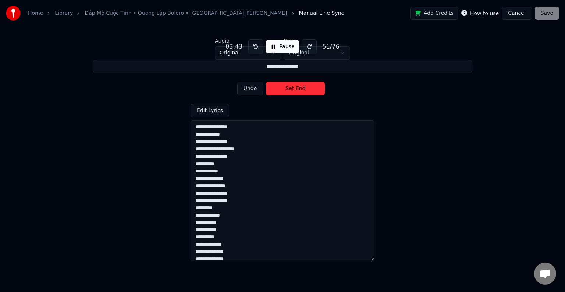
click at [292, 89] on button "Set End" at bounding box center [295, 88] width 59 height 13
click at [292, 89] on button "Set Start" at bounding box center [295, 88] width 59 height 13
click at [292, 89] on button "Set End" at bounding box center [295, 88] width 59 height 13
click at [292, 89] on button "Set Start" at bounding box center [295, 88] width 59 height 13
click at [292, 89] on button "Set End" at bounding box center [295, 88] width 59 height 13
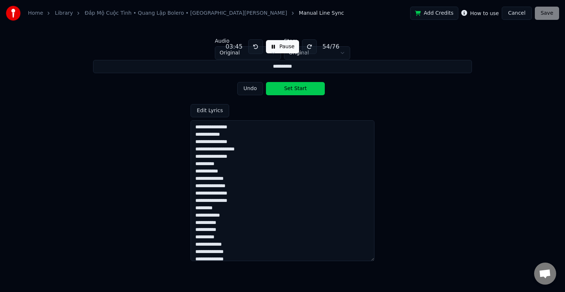
click at [292, 89] on button "Set Start" at bounding box center [295, 88] width 59 height 13
click at [292, 89] on button "Set End" at bounding box center [295, 88] width 59 height 13
click at [292, 89] on button "Set Start" at bounding box center [295, 88] width 59 height 13
click at [292, 89] on button "Set End" at bounding box center [295, 88] width 59 height 13
click at [292, 89] on button "Set Start" at bounding box center [295, 88] width 59 height 13
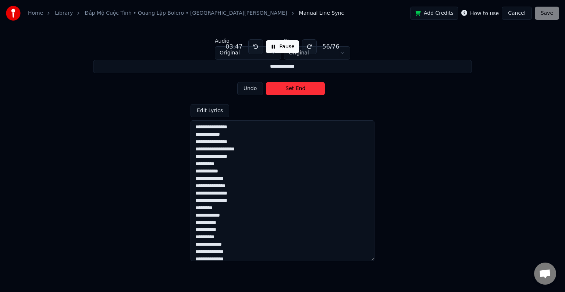
click at [292, 89] on button "Set End" at bounding box center [295, 88] width 59 height 13
click at [292, 89] on button "Set Start" at bounding box center [295, 88] width 59 height 13
click at [292, 89] on button "Set End" at bounding box center [295, 88] width 59 height 13
click at [292, 89] on button "Set Start" at bounding box center [295, 88] width 59 height 13
click at [292, 89] on button "Set End" at bounding box center [295, 88] width 59 height 13
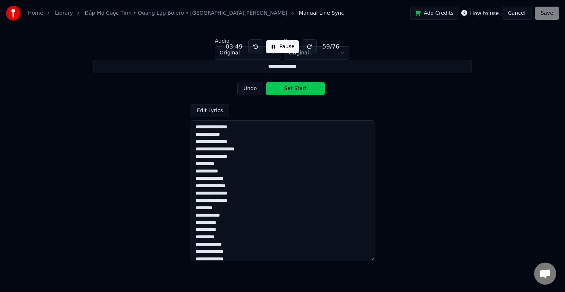
click at [292, 89] on button "Set Start" at bounding box center [295, 88] width 59 height 13
click at [292, 89] on button "Set End" at bounding box center [295, 88] width 59 height 13
click at [292, 89] on button "Set Start" at bounding box center [295, 88] width 59 height 13
click at [292, 89] on button "Set End" at bounding box center [295, 88] width 59 height 13
click at [292, 89] on button "Set Start" at bounding box center [295, 88] width 59 height 13
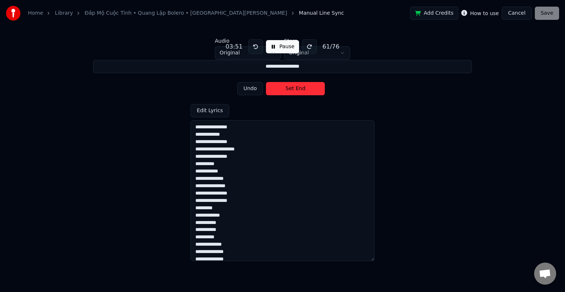
click at [292, 89] on button "Set End" at bounding box center [295, 88] width 59 height 13
click at [292, 89] on button "Set Start" at bounding box center [295, 88] width 59 height 13
click at [292, 89] on button "Set End" at bounding box center [295, 88] width 59 height 13
click at [292, 89] on button "Set Start" at bounding box center [295, 88] width 59 height 13
click at [292, 89] on button "Set End" at bounding box center [295, 88] width 59 height 13
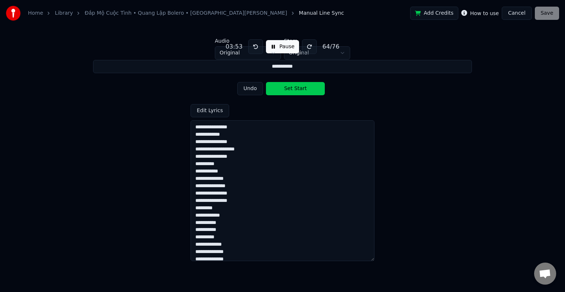
click at [292, 89] on button "Set Start" at bounding box center [295, 88] width 59 height 13
click at [292, 89] on button "Set End" at bounding box center [295, 88] width 59 height 13
click at [292, 89] on button "Set Start" at bounding box center [295, 88] width 59 height 13
click at [292, 89] on button "Set End" at bounding box center [295, 88] width 59 height 13
click at [292, 89] on button "Set Start" at bounding box center [295, 88] width 59 height 13
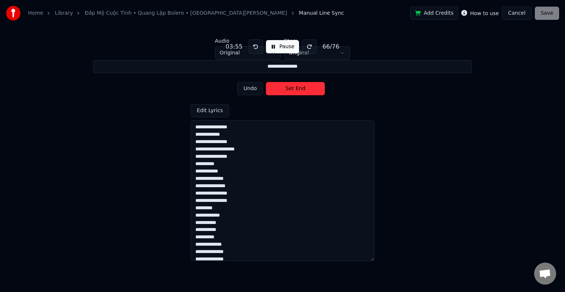
click at [292, 89] on button "Set End" at bounding box center [295, 88] width 59 height 13
click at [292, 89] on button "Set Start" at bounding box center [295, 88] width 59 height 13
click at [292, 89] on button "Set End" at bounding box center [295, 88] width 59 height 13
click at [292, 89] on button "Set Start" at bounding box center [295, 88] width 59 height 13
click at [292, 89] on button "Set End" at bounding box center [295, 88] width 59 height 13
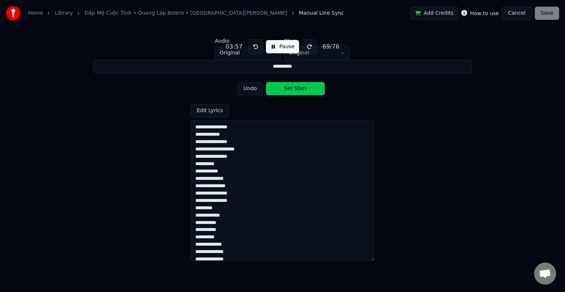
click at [292, 89] on button "Set Start" at bounding box center [295, 88] width 59 height 13
click at [292, 89] on button "Set End" at bounding box center [295, 88] width 59 height 13
click at [292, 89] on button "Set Start" at bounding box center [295, 88] width 59 height 13
click at [292, 89] on button "Set End" at bounding box center [295, 88] width 59 height 13
click at [292, 89] on button "Set Start" at bounding box center [295, 88] width 59 height 13
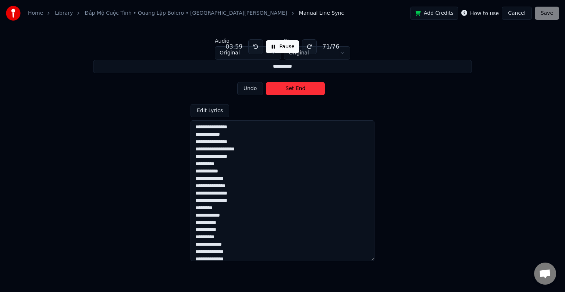
click at [292, 89] on button "Set End" at bounding box center [295, 88] width 59 height 13
click at [292, 89] on button "Set Start" at bounding box center [295, 88] width 59 height 13
click at [292, 89] on button "Set End" at bounding box center [295, 88] width 59 height 13
click at [292, 89] on button "Set Start" at bounding box center [295, 88] width 59 height 13
click at [292, 89] on button "Set End" at bounding box center [295, 88] width 59 height 13
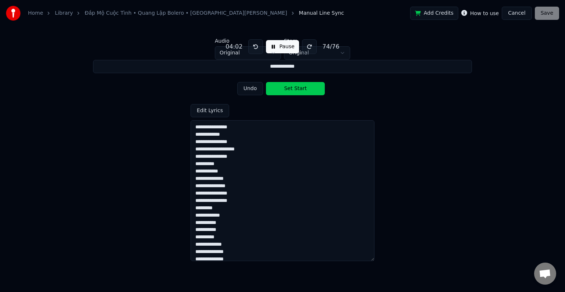
click at [292, 89] on button "Set Start" at bounding box center [295, 88] width 59 height 13
click at [292, 89] on button "Set End" at bounding box center [295, 88] width 59 height 13
click at [292, 89] on button "Set Start" at bounding box center [295, 88] width 59 height 13
click at [292, 89] on button "Set End" at bounding box center [295, 88] width 59 height 13
type input "**********"
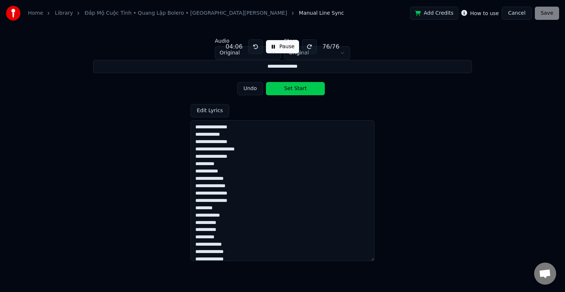
click at [292, 89] on button "Set Start" at bounding box center [295, 88] width 59 height 13
click at [292, 89] on button "Set End" at bounding box center [295, 88] width 59 height 13
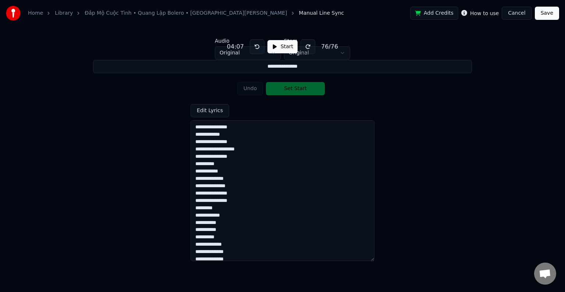
click at [550, 14] on button "Save" at bounding box center [547, 13] width 24 height 13
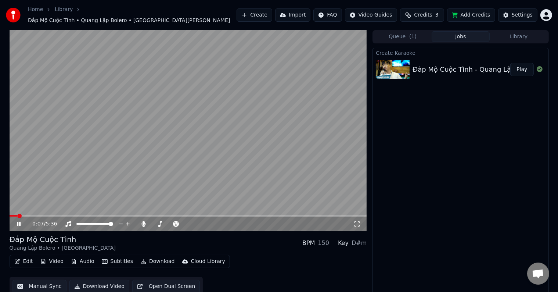
click at [518, 34] on button "Library" at bounding box center [519, 36] width 58 height 11
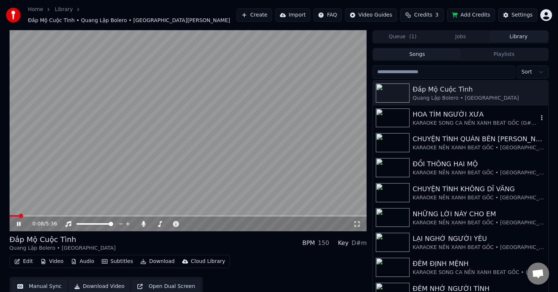
click at [445, 119] on div "KARAOKE SONG CA NỀN XANH BEAT GỐC (G#m) • NHƯ QUỲNH" at bounding box center [475, 122] width 125 height 7
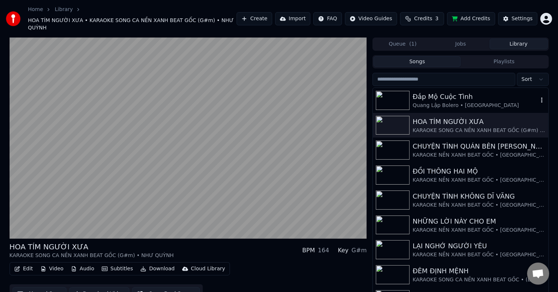
click at [447, 102] on div "Quang Lập Bolero • [GEOGRAPHIC_DATA]" at bounding box center [475, 105] width 125 height 7
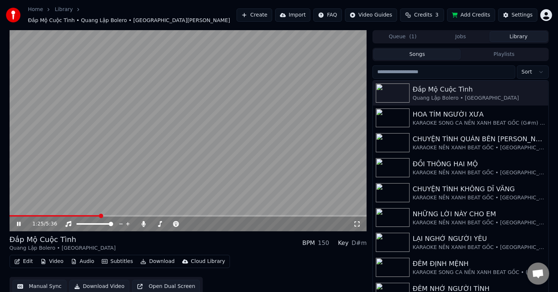
click at [100, 214] on span at bounding box center [101, 216] width 4 height 4
click at [149, 214] on span at bounding box center [147, 216] width 4 height 4
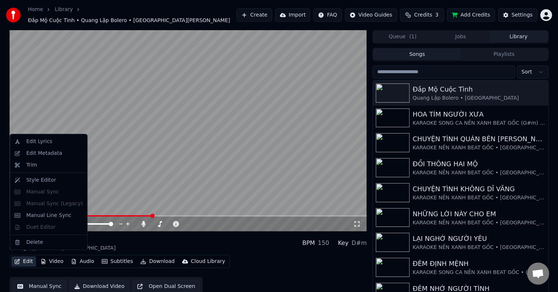
click at [24, 257] on button "Edit" at bounding box center [23, 261] width 25 height 10
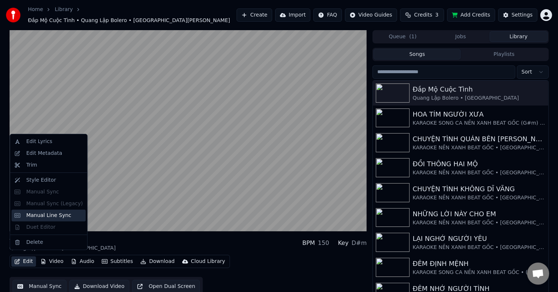
click at [59, 213] on div "Manual Line Sync" at bounding box center [48, 215] width 45 height 7
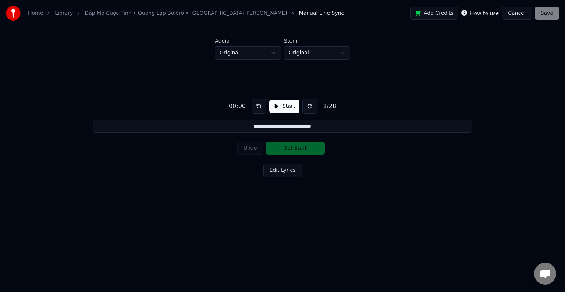
click at [281, 108] on button "Start" at bounding box center [284, 106] width 30 height 13
click at [244, 126] on input "**********" at bounding box center [282, 125] width 379 height 13
click at [289, 53] on html "**********" at bounding box center [282, 112] width 565 height 225
click at [241, 54] on html "**********" at bounding box center [282, 112] width 565 height 225
click at [237, 53] on html "**********" at bounding box center [282, 112] width 565 height 225
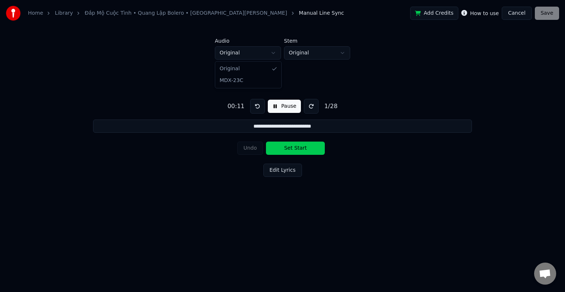
click at [237, 53] on html "**********" at bounding box center [282, 112] width 565 height 225
click at [276, 171] on button "Edit Lyrics" at bounding box center [282, 170] width 39 height 13
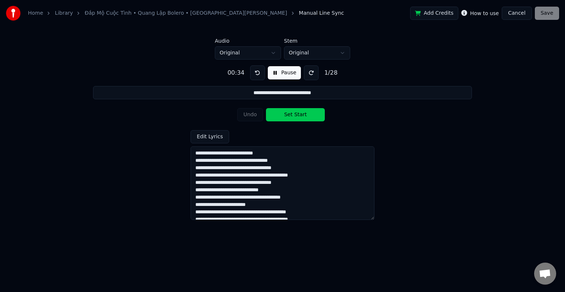
click at [250, 160] on textarea at bounding box center [282, 183] width 184 height 74
click at [250, 155] on textarea at bounding box center [282, 183] width 184 height 74
click at [248, 154] on textarea at bounding box center [282, 183] width 184 height 74
click at [246, 153] on textarea at bounding box center [282, 183] width 184 height 74
click at [242, 154] on textarea at bounding box center [282, 183] width 184 height 74
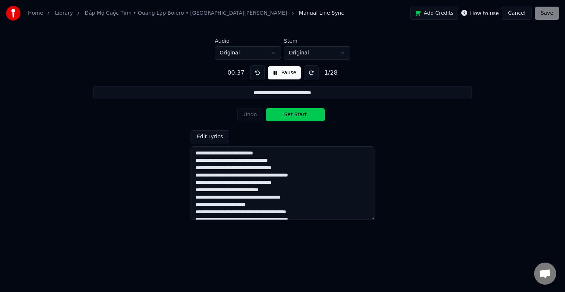
click at [240, 156] on textarea at bounding box center [282, 183] width 184 height 74
click at [234, 157] on textarea at bounding box center [282, 183] width 184 height 74
click at [228, 158] on textarea at bounding box center [282, 183] width 184 height 74
click at [224, 161] on textarea at bounding box center [282, 183] width 184 height 74
click at [224, 174] on textarea at bounding box center [282, 183] width 184 height 74
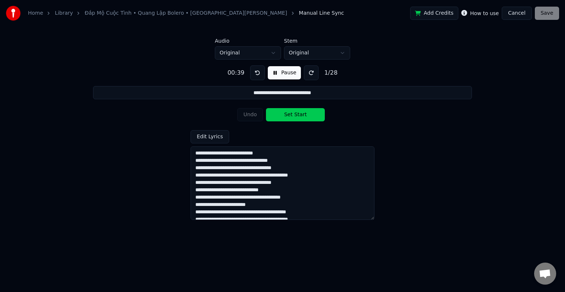
drag, startPoint x: 230, startPoint y: 179, endPoint x: 258, endPoint y: 178, distance: 27.6
click at [230, 179] on textarea at bounding box center [282, 183] width 184 height 74
click at [258, 178] on textarea at bounding box center [282, 183] width 184 height 74
click at [268, 175] on textarea at bounding box center [282, 183] width 184 height 74
click at [282, 93] on input "**********" at bounding box center [282, 92] width 379 height 13
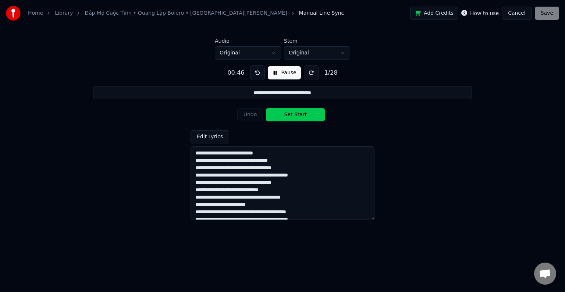
click at [293, 72] on button "Pause" at bounding box center [284, 72] width 33 height 13
click at [285, 92] on input "**********" at bounding box center [282, 92] width 379 height 13
click at [239, 153] on textarea at bounding box center [282, 183] width 184 height 74
click at [521, 10] on button "Cancel" at bounding box center [516, 13] width 30 height 13
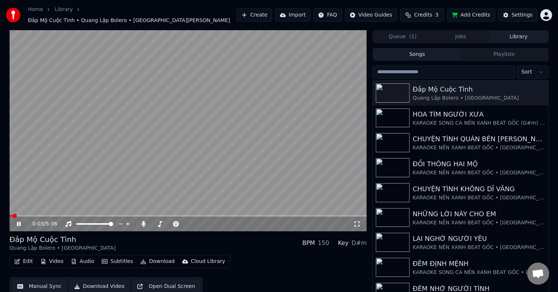
scroll to position [3, 0]
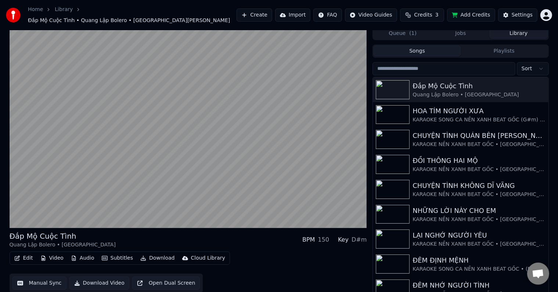
click at [36, 277] on button "Manual Sync" at bounding box center [39, 282] width 54 height 13
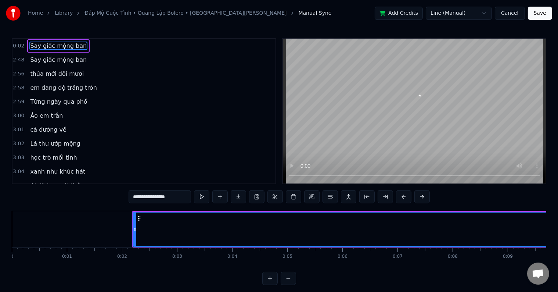
click at [449, 13] on html "Home Library Đắp Mộ Cuộc Tình • Quang Lập Bolero • St Vũ Thanh Manual Sync Add …" at bounding box center [279, 148] width 558 height 297
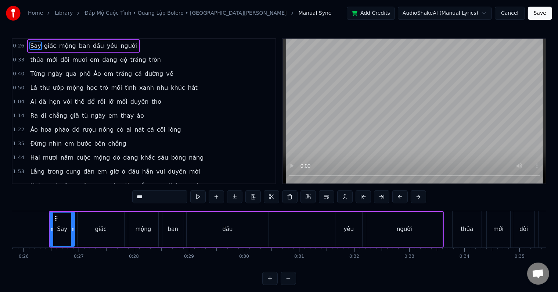
click at [283, 231] on div "Say giấc mộng ban đầu yêu người" at bounding box center [246, 229] width 395 height 36
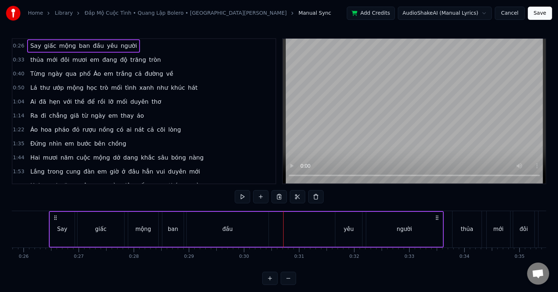
click at [187, 228] on div "đầu" at bounding box center [228, 229] width 82 height 35
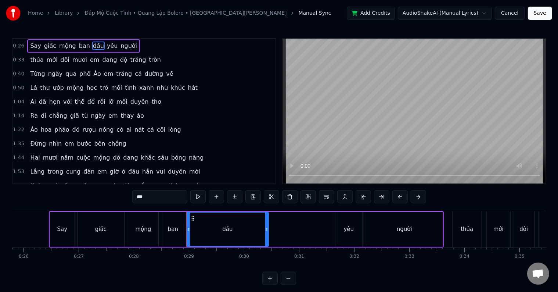
click at [187, 229] on icon at bounding box center [188, 229] width 3 height 6
click at [179, 231] on div "ban" at bounding box center [172, 229] width 21 height 35
type input "***"
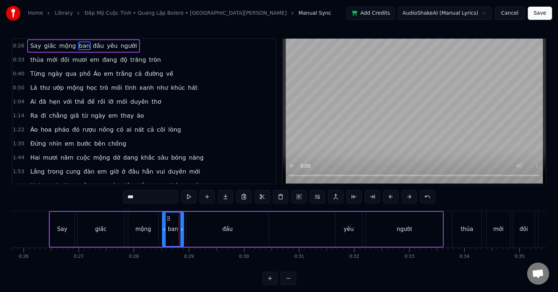
click at [179, 232] on div "ban" at bounding box center [173, 228] width 21 height 33
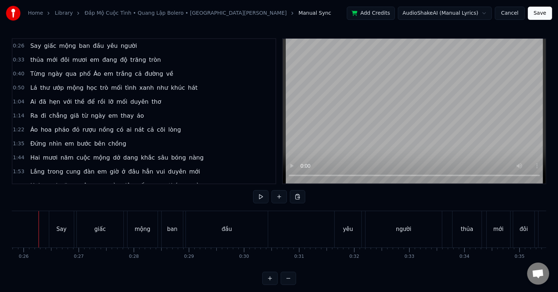
scroll to position [0, 1412]
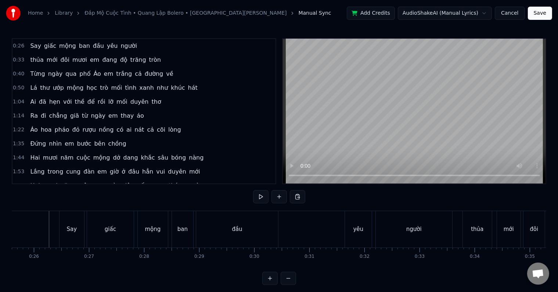
click at [193, 232] on div "ban" at bounding box center [183, 229] width 22 height 36
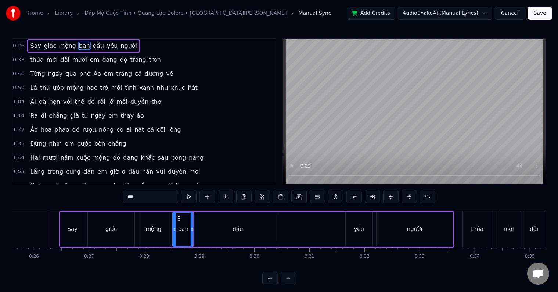
click at [193, 232] on div at bounding box center [193, 229] width 0 height 36
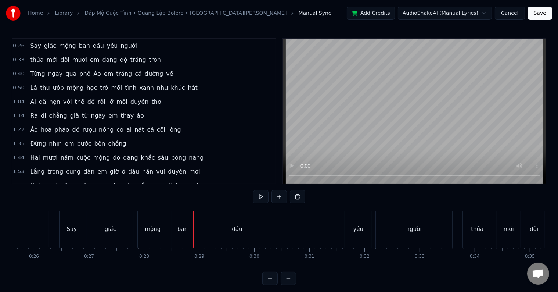
click at [78, 45] on span "ban" at bounding box center [84, 46] width 12 height 8
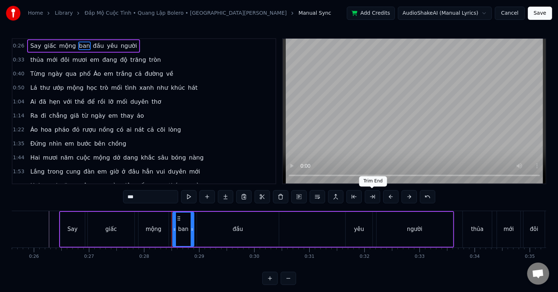
click at [372, 196] on button at bounding box center [372, 196] width 15 height 13
click at [425, 197] on button at bounding box center [427, 196] width 15 height 13
click at [197, 232] on div "đầu" at bounding box center [238, 229] width 82 height 35
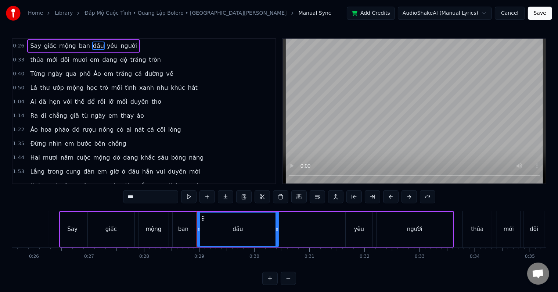
click at [192, 233] on div "ban" at bounding box center [183, 229] width 21 height 35
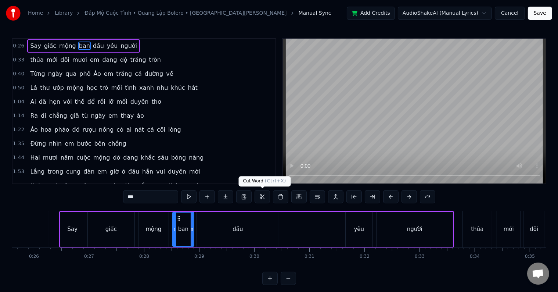
click at [262, 197] on button at bounding box center [262, 196] width 15 height 13
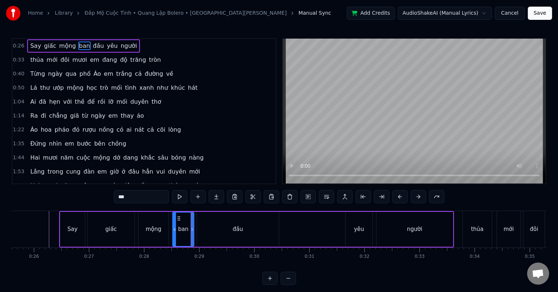
click at [64, 233] on div "Say" at bounding box center [72, 229] width 25 height 35
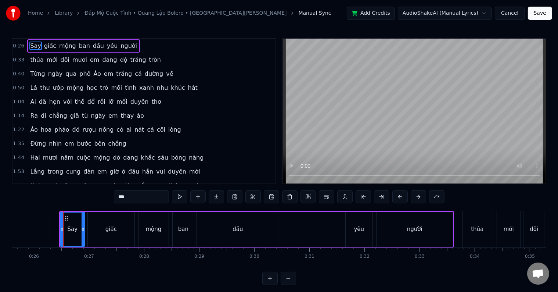
click at [73, 230] on div "Say" at bounding box center [73, 229] width 10 height 8
click at [99, 228] on div "giấc" at bounding box center [111, 229] width 47 height 35
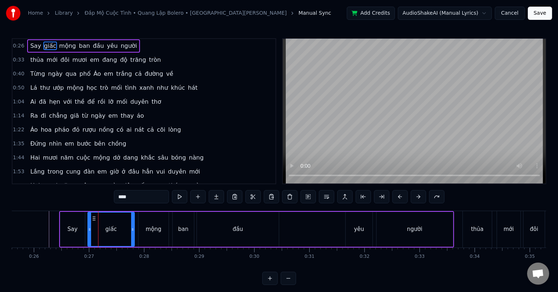
click at [79, 230] on div "Say" at bounding box center [72, 229] width 25 height 35
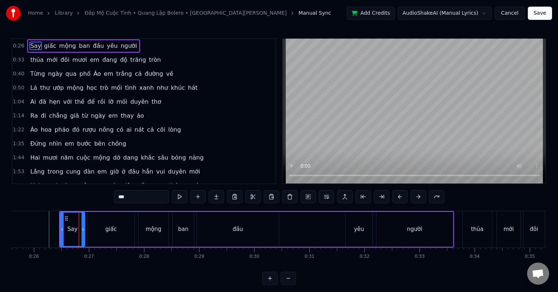
click at [195, 206] on div "0:26 Say giấc mộng ban đầu yêu người 0:33 thủa mới đôi mươi em đang độ trăng tr…" at bounding box center [279, 161] width 535 height 247
click at [194, 218] on div "ban" at bounding box center [183, 229] width 22 height 35
type input "***"
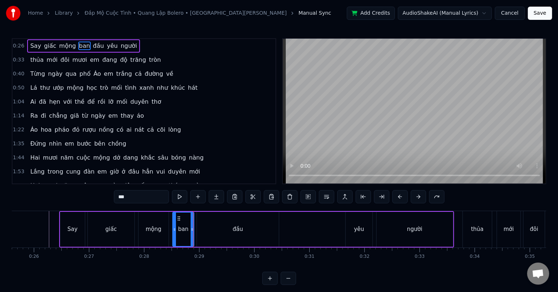
click at [194, 218] on div "ban" at bounding box center [183, 229] width 22 height 35
click at [218, 197] on button at bounding box center [216, 196] width 15 height 13
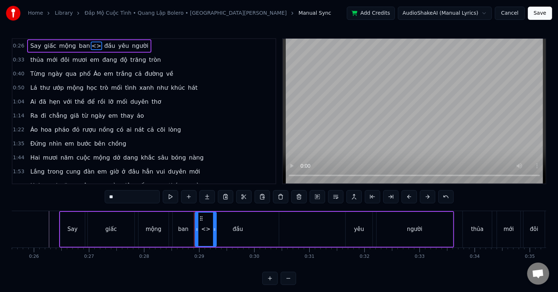
click at [205, 228] on div "<>" at bounding box center [205, 229] width 9 height 8
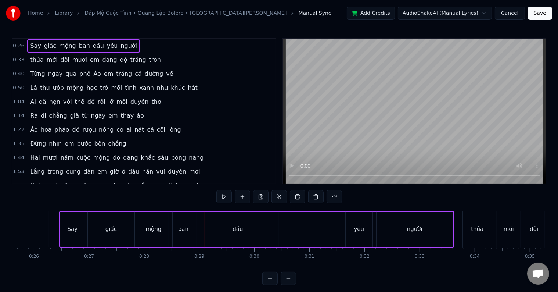
click at [205, 205] on div "0:26 Say giấc mộng ban đầu yêu người 0:33 thủa mới đôi mươi em đang độ trăng tr…" at bounding box center [279, 161] width 535 height 247
click at [204, 227] on div "đầu" at bounding box center [238, 229] width 82 height 35
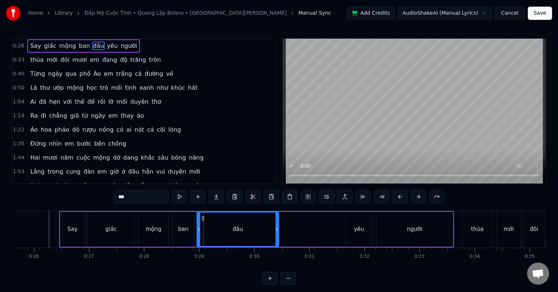
click at [204, 231] on div "đầu" at bounding box center [237, 228] width 81 height 33
click at [68, 229] on div "Say" at bounding box center [73, 229] width 10 height 8
type input "***"
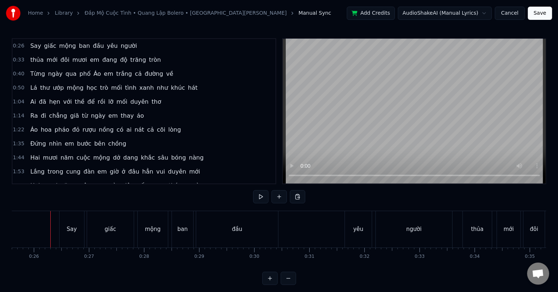
click at [59, 230] on div "Say" at bounding box center [71, 229] width 25 height 36
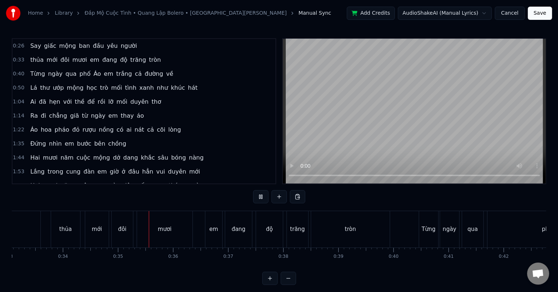
scroll to position [0, 1887]
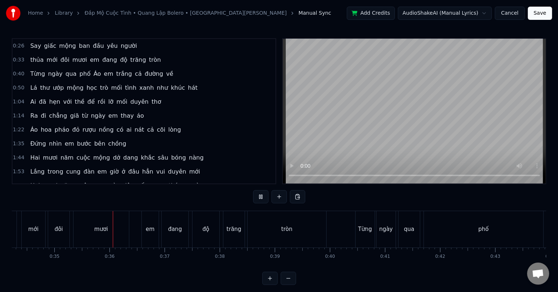
click at [445, 12] on html "Home Library Đắp Mộ Cuộc Tình • Quang Lập Bolero • St Vũ Thanh Manual Sync Add …" at bounding box center [279, 148] width 558 height 297
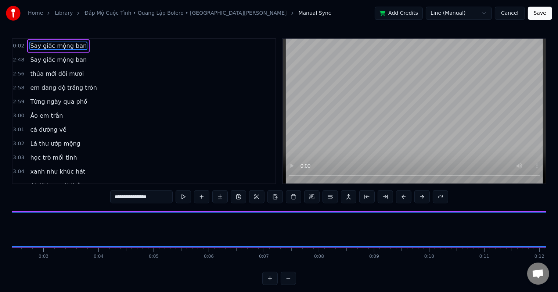
scroll to position [0, 83]
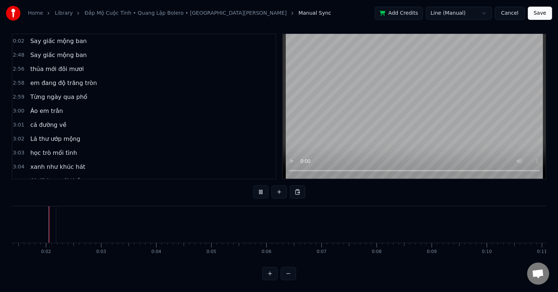
scroll to position [11, 0]
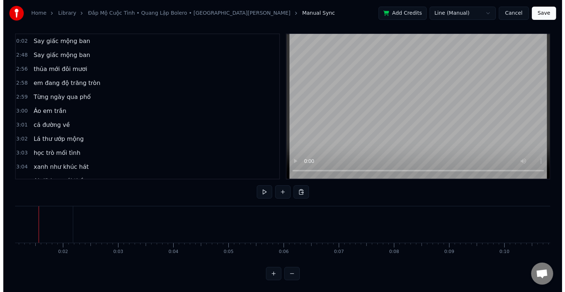
scroll to position [0, 49]
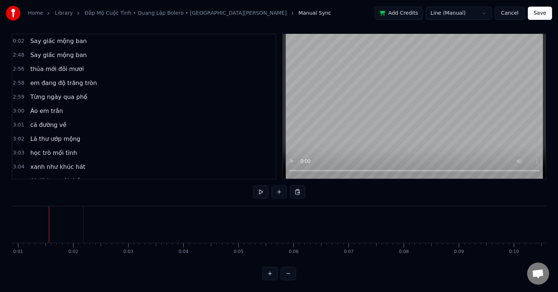
click at [456, 15] on html "Home Library Đắp Mộ Cuộc Tình • Quang Lập Bolero • St Vũ Thanh Manual Sync Add …" at bounding box center [279, 143] width 558 height 297
click at [453, 13] on html "Home Library Đắp Mộ Cuộc Tình • Quang Lập Bolero • St Vũ Thanh Manual Sync Add …" at bounding box center [279, 143] width 558 height 297
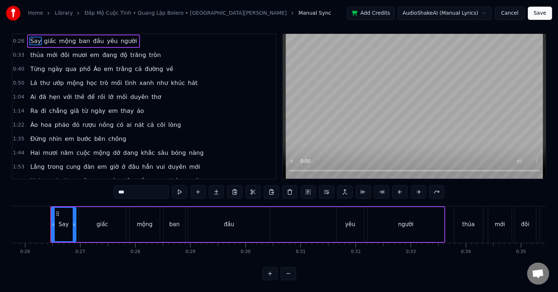
scroll to position [0, 1422]
click at [17, 38] on span "0:26" at bounding box center [18, 40] width 11 height 7
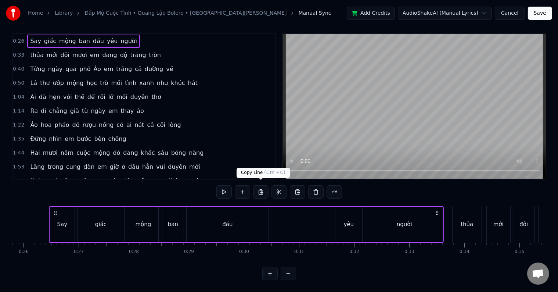
click at [261, 187] on button at bounding box center [260, 191] width 15 height 13
click at [315, 187] on button at bounding box center [315, 191] width 15 height 13
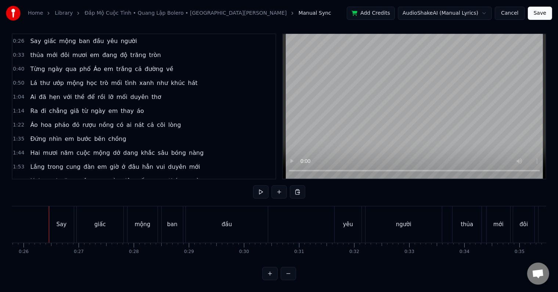
click at [60, 220] on div "Say" at bounding box center [62, 224] width 10 height 8
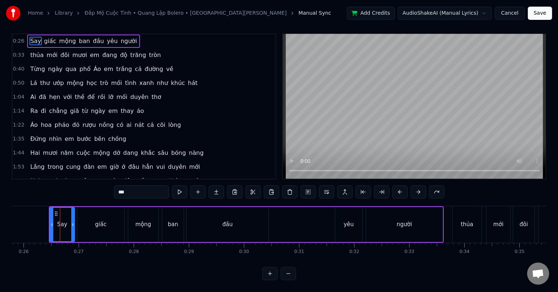
scroll to position [0, 0]
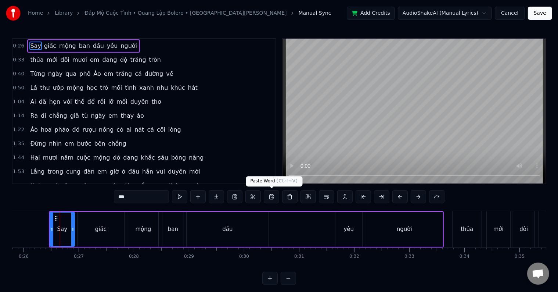
click at [271, 195] on button at bounding box center [271, 196] width 15 height 13
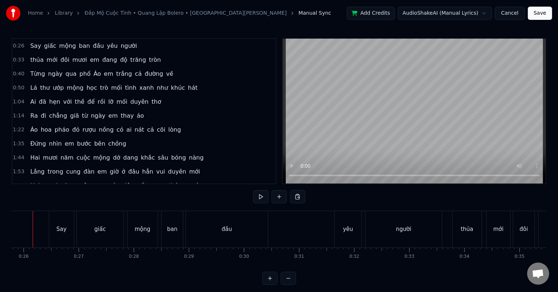
scroll to position [0, 1406]
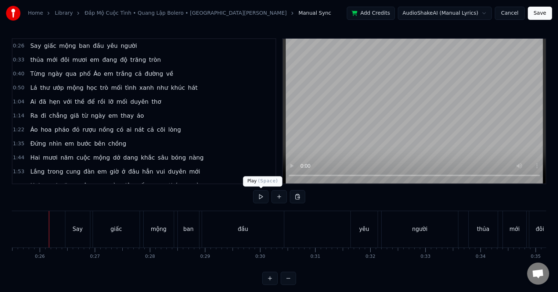
click at [262, 197] on button at bounding box center [260, 196] width 15 height 13
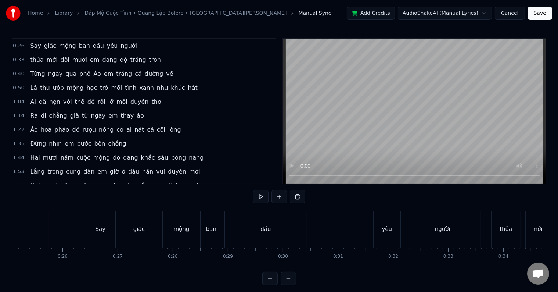
click at [93, 231] on div "Say" at bounding box center [100, 229] width 25 height 36
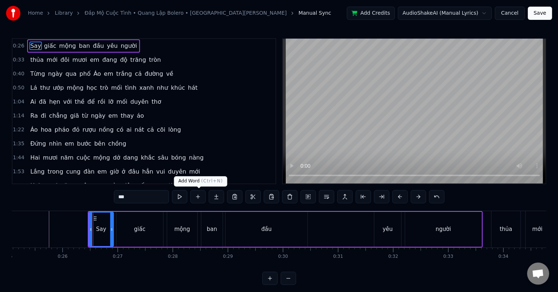
click at [197, 196] on button at bounding box center [197, 196] width 15 height 13
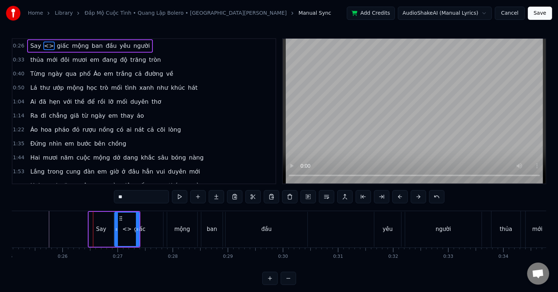
click at [127, 229] on div "<>" at bounding box center [126, 229] width 9 height 8
click at [127, 232] on div "<>" at bounding box center [126, 229] width 9 height 8
click at [124, 233] on div "<>" at bounding box center [126, 229] width 9 height 8
click at [126, 229] on div "<>" at bounding box center [126, 229] width 9 height 8
click at [128, 230] on div "<>" at bounding box center [126, 229] width 9 height 8
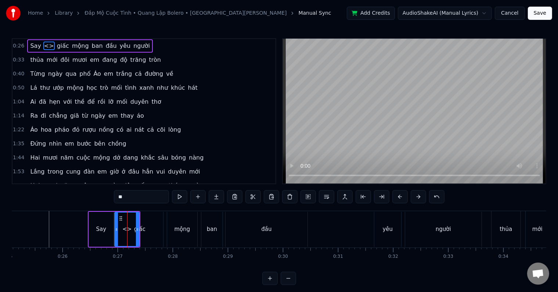
click at [123, 199] on input "**" at bounding box center [141, 196] width 55 height 13
type input "**********"
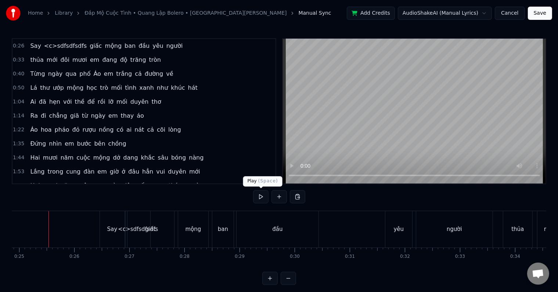
click at [263, 197] on button at bounding box center [260, 196] width 15 height 13
click at [125, 229] on div "<c>sdfsdfsdfs" at bounding box center [138, 229] width 40 height 8
click at [521, 229] on div at bounding box center [521, 229] width 0 height 36
click at [125, 229] on div at bounding box center [125, 229] width 0 height 36
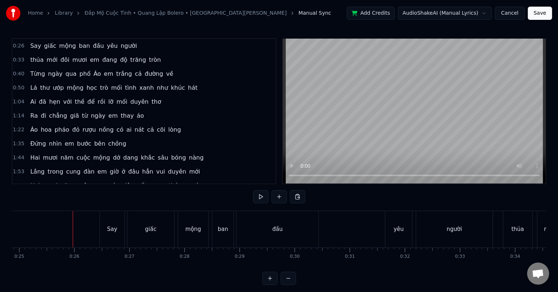
click at [73, 227] on div at bounding box center [73, 229] width 0 height 36
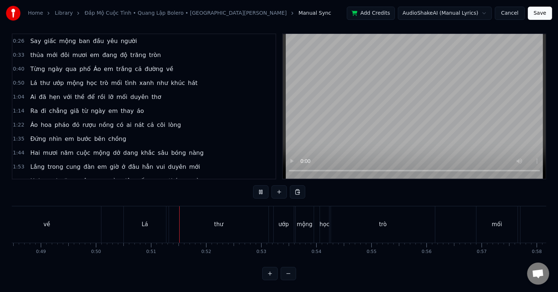
scroll to position [0, 2770]
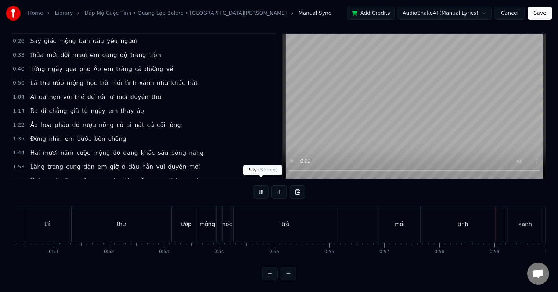
click at [258, 187] on button at bounding box center [260, 191] width 15 height 13
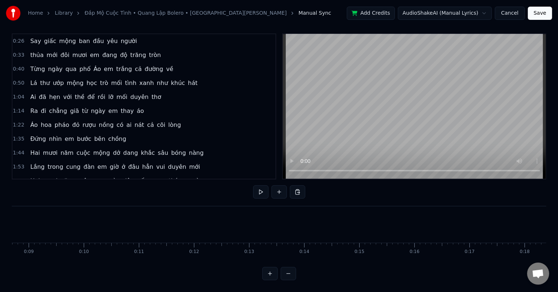
scroll to position [0, 0]
click at [6, 225] on div "Home Library Đắp Mộ Cuộc Tình • Quang Lập Bolero • St Vũ Thanh Manual Sync Add …" at bounding box center [279, 137] width 558 height 285
click at [11, 225] on div "Home Library Đắp Mộ Cuộc Tình • Quang Lập Bolero • St Vũ Thanh Manual Sync Add …" at bounding box center [279, 137] width 558 height 285
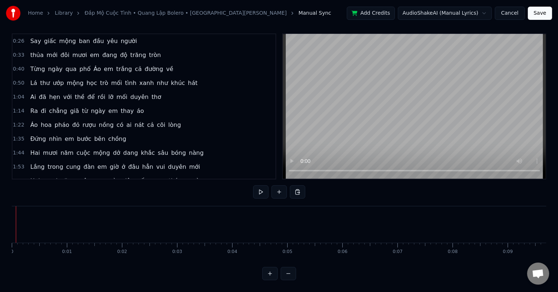
click at [16, 226] on div at bounding box center [16, 224] width 0 height 36
click at [271, 274] on button at bounding box center [269, 273] width 15 height 13
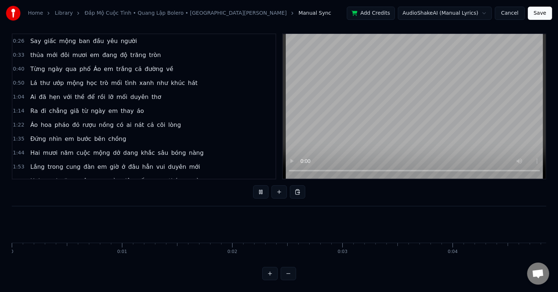
click at [271, 274] on button at bounding box center [269, 273] width 15 height 13
click at [287, 273] on button at bounding box center [288, 273] width 15 height 13
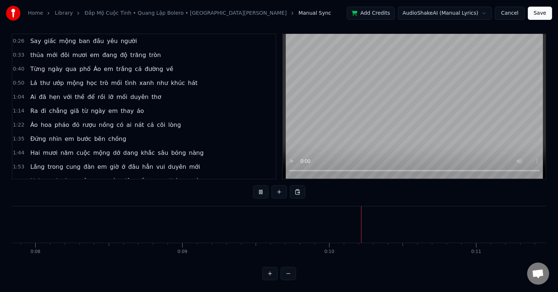
click at [287, 273] on button at bounding box center [288, 273] width 15 height 13
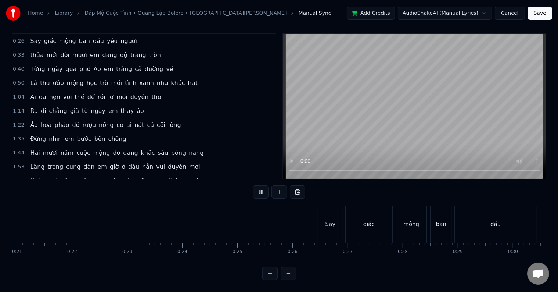
click at [287, 273] on div at bounding box center [279, 273] width 34 height 13
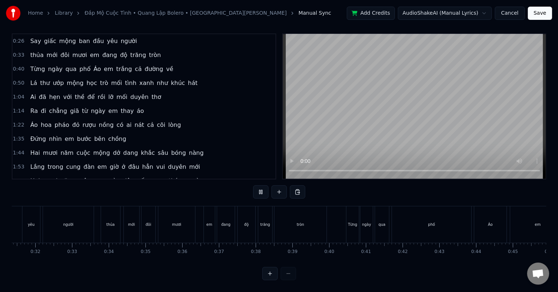
click at [287, 273] on div at bounding box center [279, 273] width 34 height 13
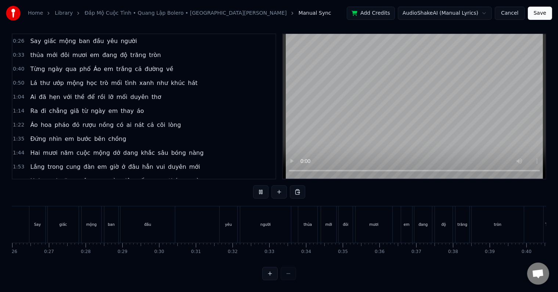
click at [287, 273] on div at bounding box center [279, 273] width 34 height 13
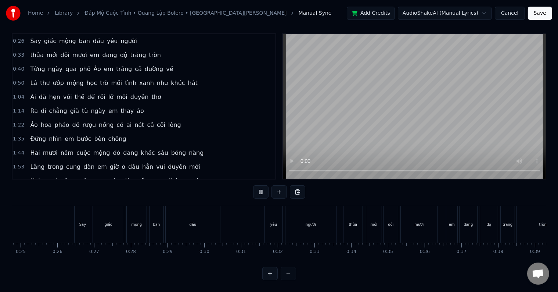
click at [287, 273] on div at bounding box center [279, 273] width 34 height 13
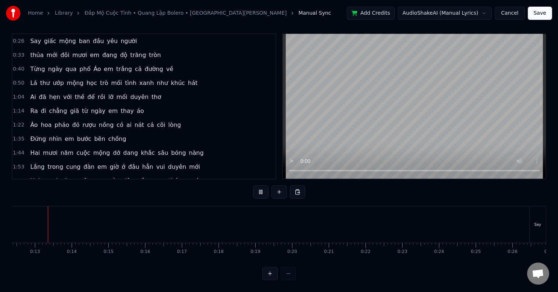
scroll to position [0, 448]
click at [287, 273] on div at bounding box center [279, 273] width 34 height 13
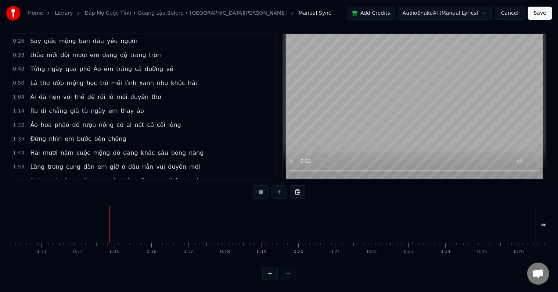
click at [287, 273] on div at bounding box center [279, 273] width 34 height 13
click at [262, 185] on button at bounding box center [260, 191] width 15 height 13
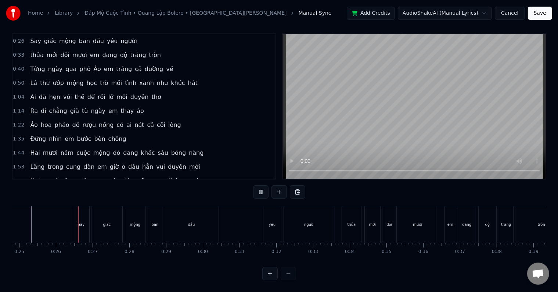
scroll to position [0, 912]
click at [269, 274] on button at bounding box center [269, 273] width 15 height 13
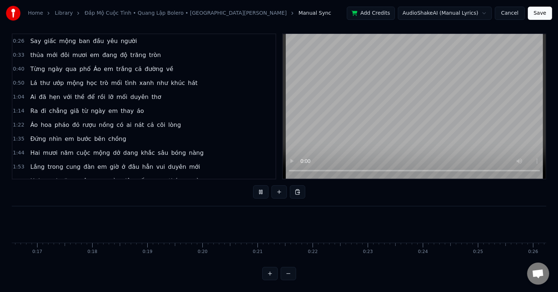
click at [269, 274] on button at bounding box center [269, 273] width 15 height 13
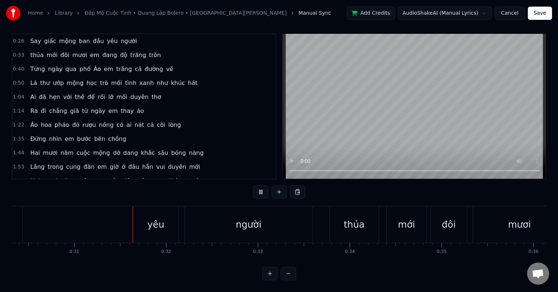
scroll to position [0, 2817]
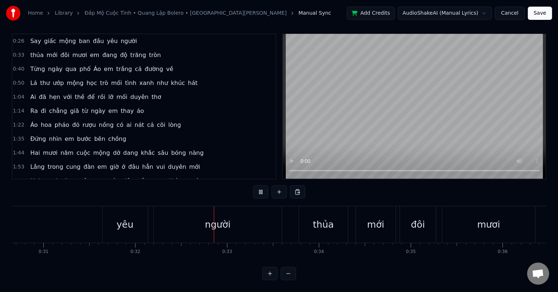
click at [269, 274] on button at bounding box center [269, 273] width 15 height 13
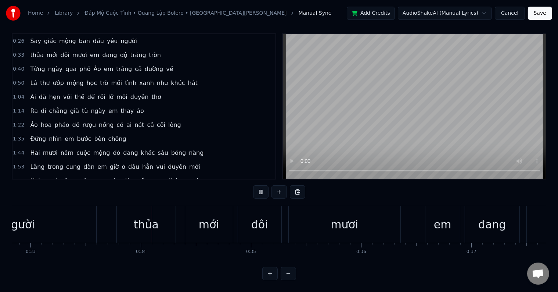
scroll to position [0, 3658]
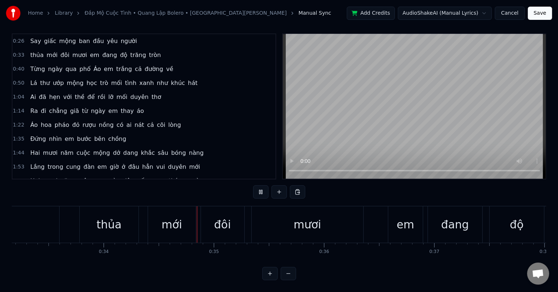
click at [289, 274] on button at bounding box center [288, 273] width 15 height 13
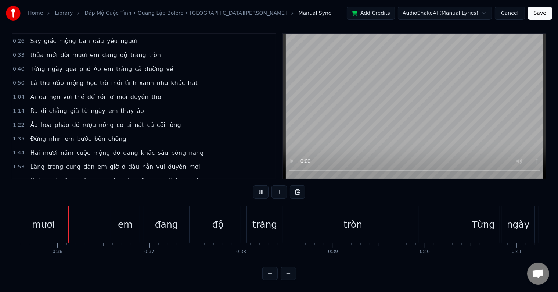
scroll to position [0, 3268]
click at [290, 272] on button at bounding box center [288, 273] width 15 height 13
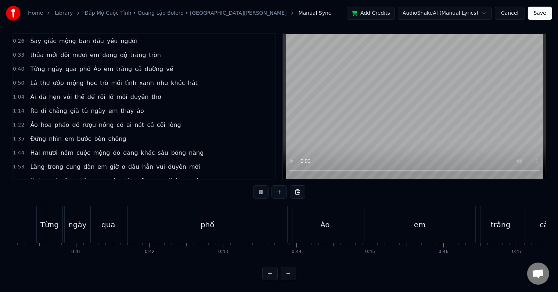
scroll to position [0, 2954]
click at [259, 185] on button at bounding box center [260, 191] width 15 height 13
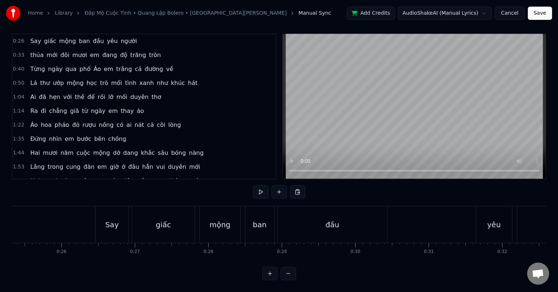
click at [113, 221] on div "Say" at bounding box center [112, 224] width 14 height 11
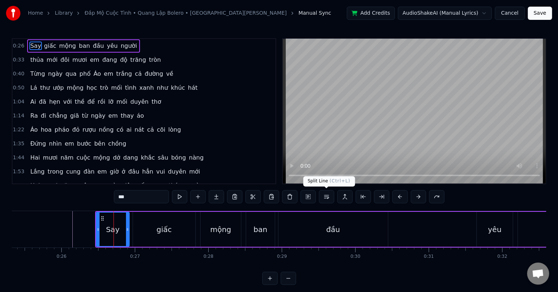
click at [325, 197] on button at bounding box center [326, 196] width 15 height 13
click at [276, 231] on div "Say giấc mộng ban đầu yêu người" at bounding box center [358, 229] width 526 height 36
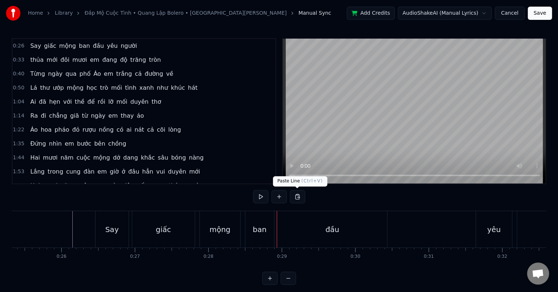
click at [297, 196] on button at bounding box center [297, 196] width 15 height 13
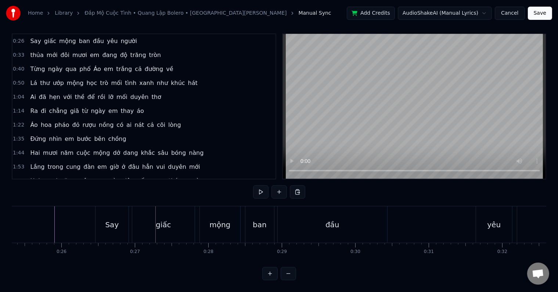
click at [115, 220] on div "Say" at bounding box center [112, 224] width 14 height 11
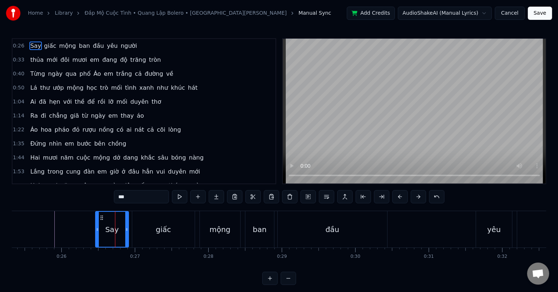
drag, startPoint x: 104, startPoint y: 227, endPoint x: 301, endPoint y: 229, distance: 196.7
click at [301, 229] on div "Say giấc mộng ban đầu yêu người" at bounding box center [358, 229] width 526 height 36
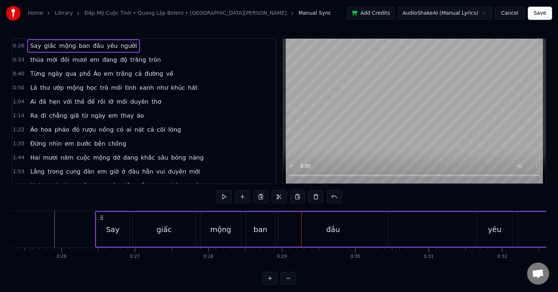
click at [277, 231] on div "Say giấc mộng ban đầu yêu người" at bounding box center [358, 229] width 526 height 36
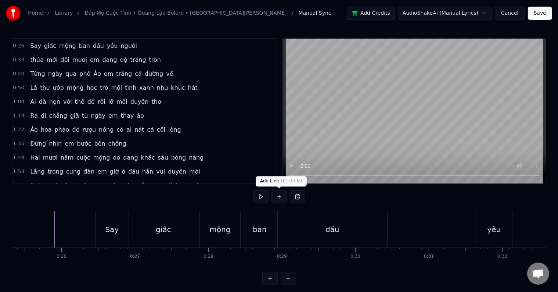
click at [279, 197] on button at bounding box center [279, 196] width 15 height 13
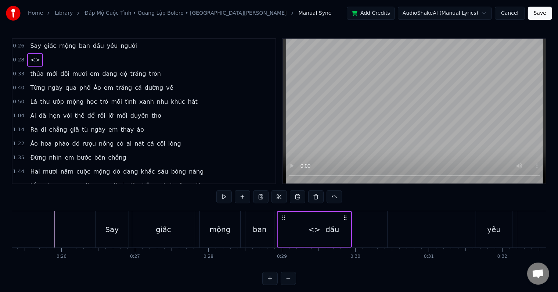
drag, startPoint x: 82, startPoint y: 46, endPoint x: 125, endPoint y: 46, distance: 43.0
click at [125, 46] on div "0:26 Say giấc mộng ban đầu yêu người" at bounding box center [143, 46] width 263 height 14
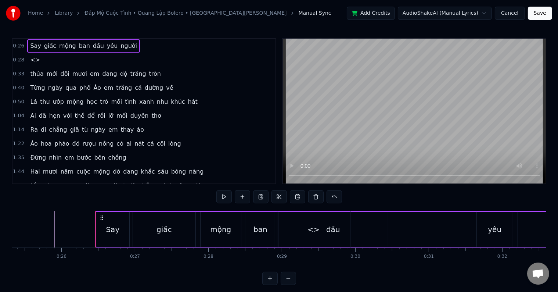
click at [33, 59] on span "<>" at bounding box center [34, 60] width 11 height 8
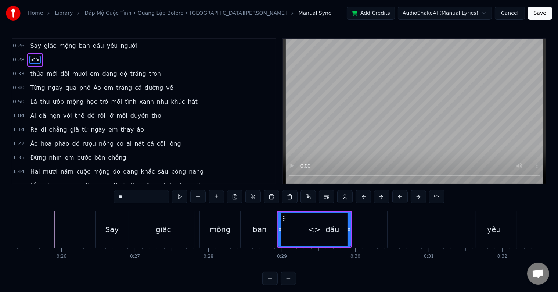
click at [315, 229] on div "<>" at bounding box center [314, 229] width 12 height 11
click at [418, 199] on button at bounding box center [418, 196] width 15 height 13
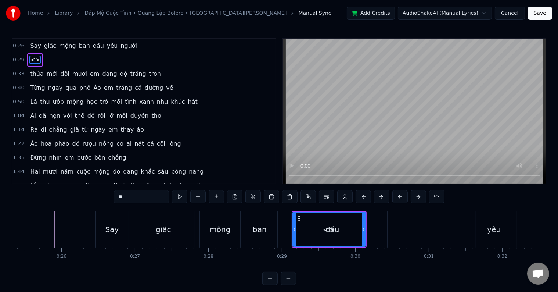
click at [418, 199] on button at bounding box center [418, 196] width 15 height 13
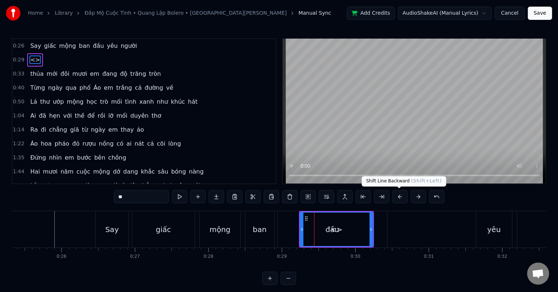
click at [398, 197] on button at bounding box center [400, 196] width 15 height 13
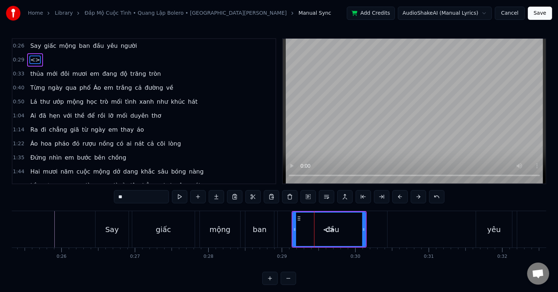
click at [398, 197] on button at bounding box center [400, 196] width 15 height 13
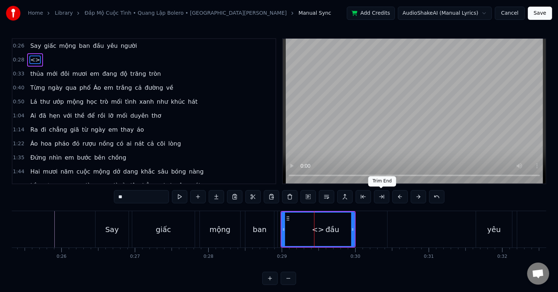
click at [382, 196] on button at bounding box center [381, 196] width 15 height 13
click at [361, 196] on button at bounding box center [363, 196] width 15 height 13
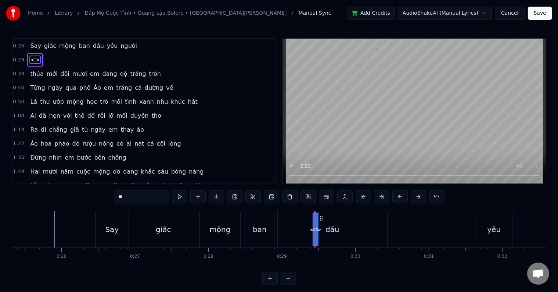
click at [361, 196] on button at bounding box center [363, 196] width 15 height 13
click at [382, 197] on button at bounding box center [381, 196] width 15 height 13
click at [416, 197] on button at bounding box center [418, 196] width 15 height 13
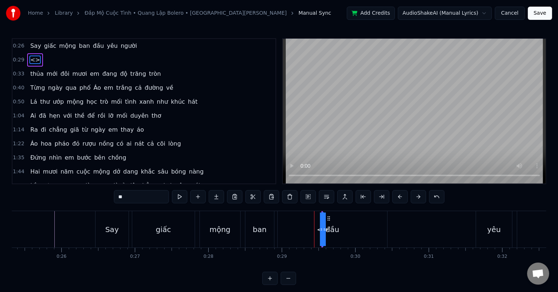
click at [416, 197] on button at bounding box center [418, 196] width 15 height 13
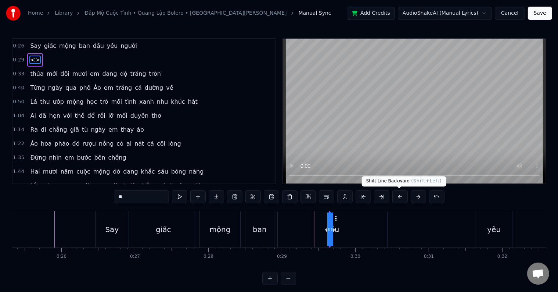
click at [399, 198] on button at bounding box center [400, 196] width 15 height 13
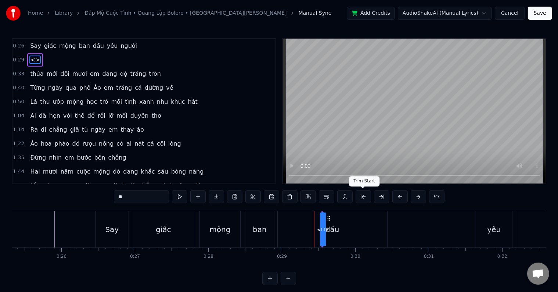
click at [360, 195] on button at bounding box center [363, 196] width 15 height 13
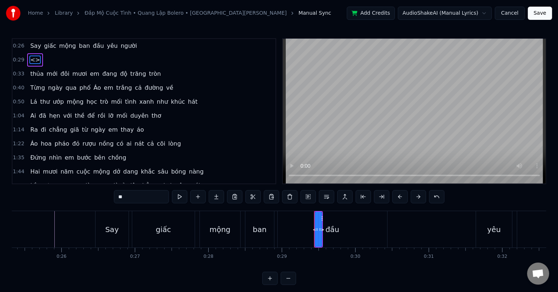
click at [360, 195] on button at bounding box center [363, 196] width 15 height 13
click at [382, 198] on button at bounding box center [381, 196] width 15 height 13
click at [325, 196] on button at bounding box center [326, 196] width 15 height 13
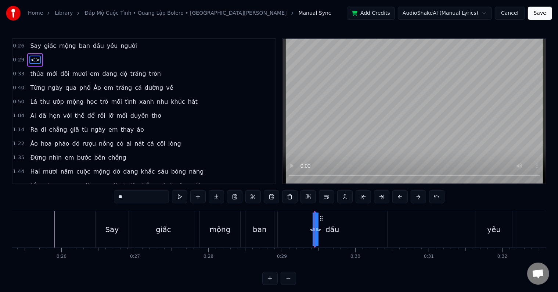
click at [325, 196] on button at bounding box center [326, 196] width 15 height 13
click at [314, 226] on div at bounding box center [314, 229] width 0 height 36
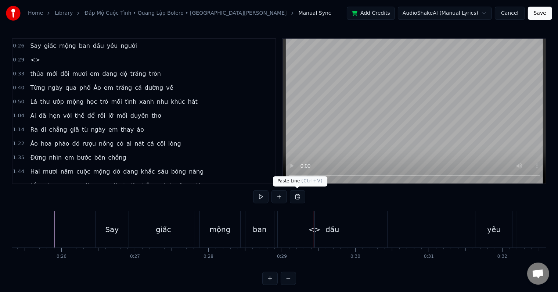
click at [296, 196] on button at bounding box center [297, 196] width 15 height 13
click at [315, 228] on div "<>" at bounding box center [314, 229] width 12 height 11
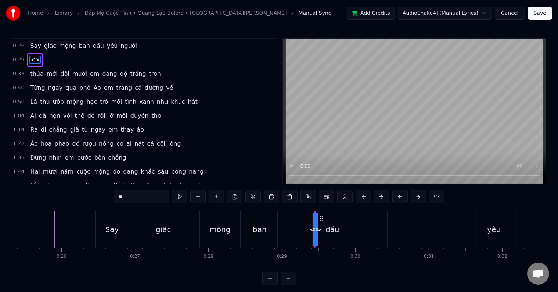
drag, startPoint x: 314, startPoint y: 228, endPoint x: 278, endPoint y: 228, distance: 36.4
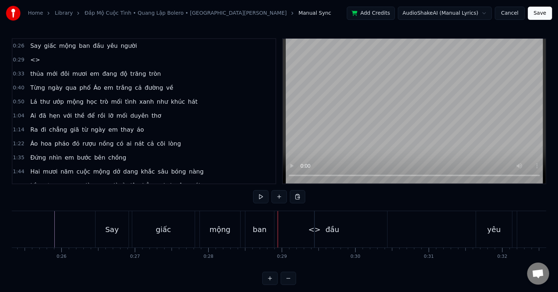
click at [314, 231] on div "<>" at bounding box center [314, 229] width 12 height 11
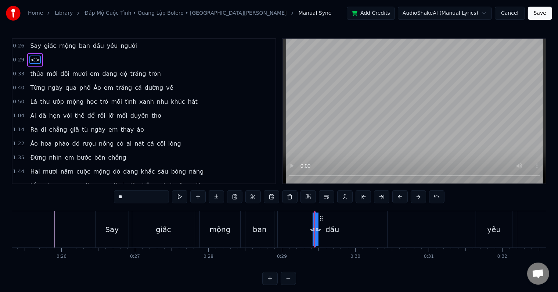
drag, startPoint x: 316, startPoint y: 227, endPoint x: 337, endPoint y: 227, distance: 20.6
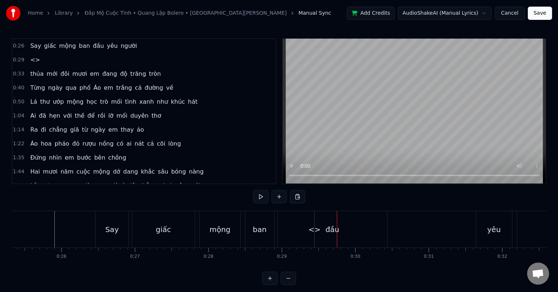
click at [314, 229] on div "<>" at bounding box center [314, 229] width 12 height 11
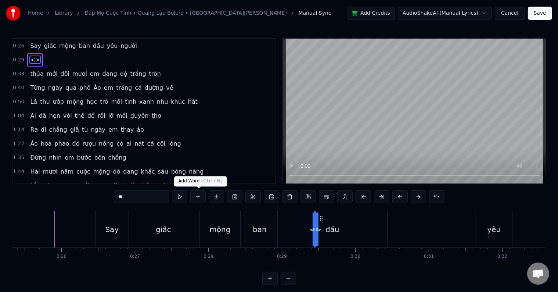
click at [199, 196] on button at bounding box center [197, 196] width 15 height 13
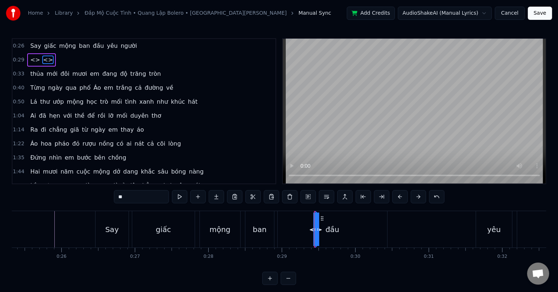
click at [199, 196] on button at bounding box center [197, 196] width 15 height 13
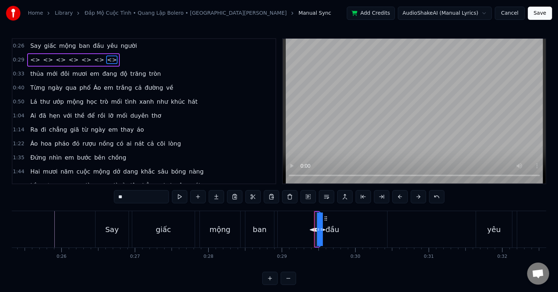
click at [199, 196] on button at bounding box center [197, 196] width 15 height 13
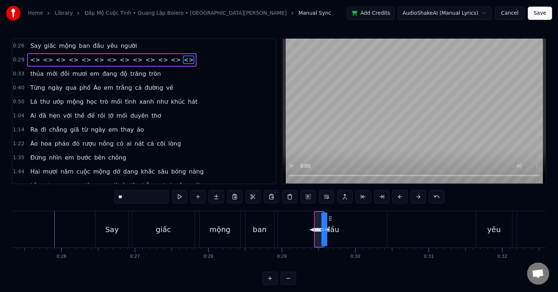
click at [199, 196] on button at bounding box center [197, 196] width 15 height 13
click at [325, 229] on icon at bounding box center [326, 229] width 3 height 6
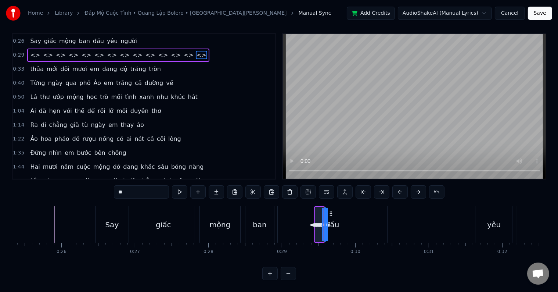
scroll to position [11, 0]
drag, startPoint x: 326, startPoint y: 220, endPoint x: 363, endPoint y: 217, distance: 37.6
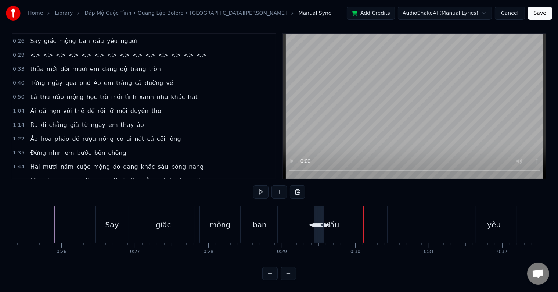
click at [309, 220] on div "đầu" at bounding box center [333, 224] width 110 height 36
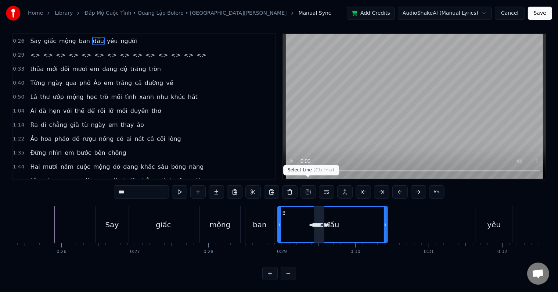
click at [308, 186] on button at bounding box center [308, 191] width 15 height 13
click at [518, 15] on button "Cancel" at bounding box center [510, 13] width 30 height 13
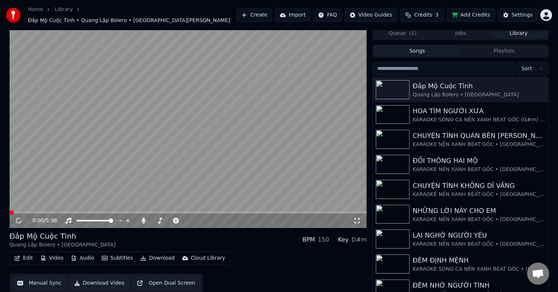
click at [28, 253] on button "Edit" at bounding box center [23, 258] width 25 height 10
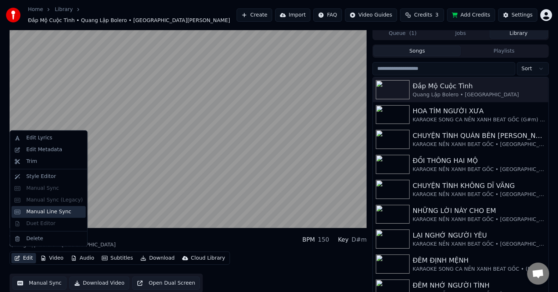
click at [42, 213] on div "Manual Line Sync" at bounding box center [48, 211] width 45 height 7
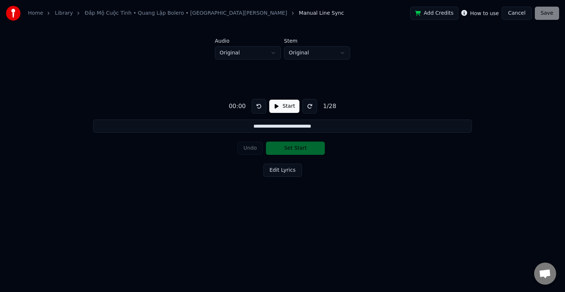
click at [230, 49] on html "**********" at bounding box center [282, 112] width 565 height 225
click at [279, 97] on div "**********" at bounding box center [282, 137] width 541 height 154
click at [279, 104] on button "Start" at bounding box center [284, 106] width 30 height 13
click at [282, 171] on button "Edit Lyrics" at bounding box center [282, 170] width 39 height 13
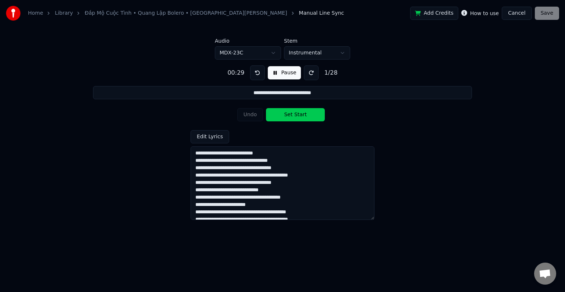
click at [236, 53] on html "**********" at bounding box center [282, 112] width 565 height 225
click at [277, 71] on button "Pause" at bounding box center [284, 72] width 33 height 13
click at [286, 114] on button "Set Start" at bounding box center [295, 114] width 59 height 13
click at [286, 114] on button "Set End" at bounding box center [295, 114] width 59 height 13
type input "**********"
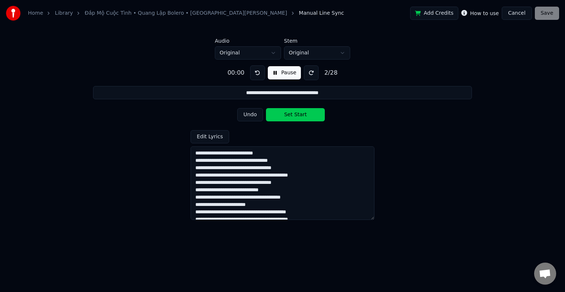
click at [196, 151] on textarea at bounding box center [282, 183] width 184 height 74
click at [279, 70] on button "Pause" at bounding box center [284, 72] width 33 height 13
click at [286, 71] on button "Pause" at bounding box center [284, 72] width 33 height 13
click at [285, 71] on button "Pause" at bounding box center [284, 72] width 33 height 13
click at [196, 152] on textarea at bounding box center [282, 183] width 184 height 74
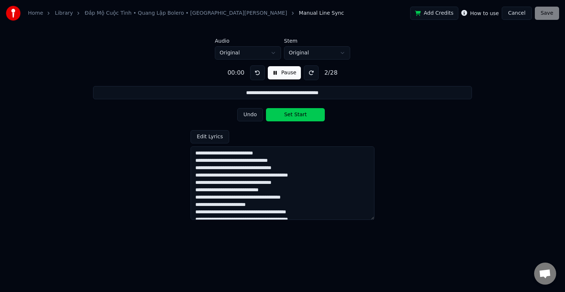
click at [196, 152] on textarea at bounding box center [282, 183] width 184 height 74
click at [517, 13] on button "Cancel" at bounding box center [516, 13] width 30 height 13
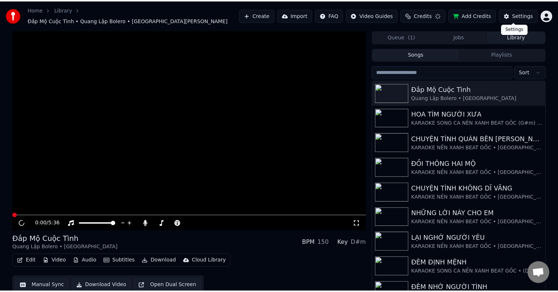
scroll to position [3, 0]
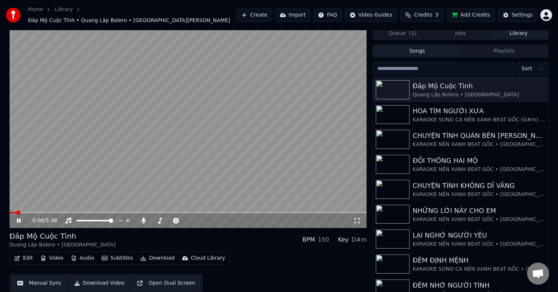
click at [29, 253] on button "Edit" at bounding box center [23, 258] width 25 height 10
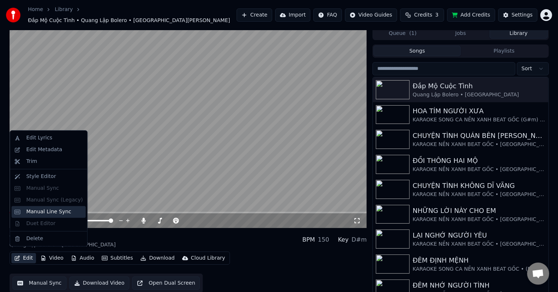
click at [47, 212] on div "Manual Line Sync" at bounding box center [48, 211] width 45 height 7
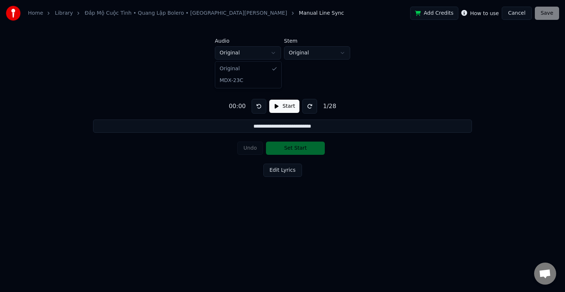
click at [226, 54] on html "**********" at bounding box center [282, 112] width 565 height 225
click at [279, 105] on button "Start" at bounding box center [284, 106] width 30 height 13
click at [275, 169] on button "Edit Lyrics" at bounding box center [282, 170] width 39 height 13
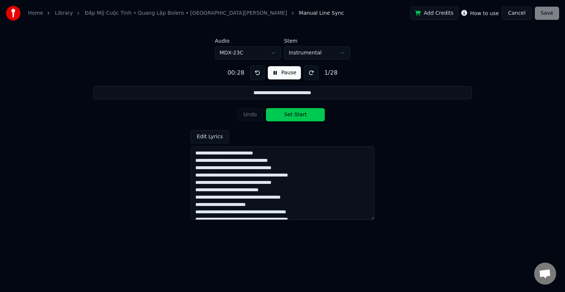
click at [231, 52] on html "**********" at bounding box center [282, 112] width 565 height 225
click at [522, 13] on button "Cancel" at bounding box center [516, 13] width 30 height 13
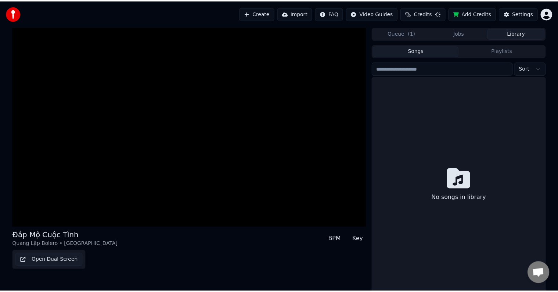
scroll to position [3, 0]
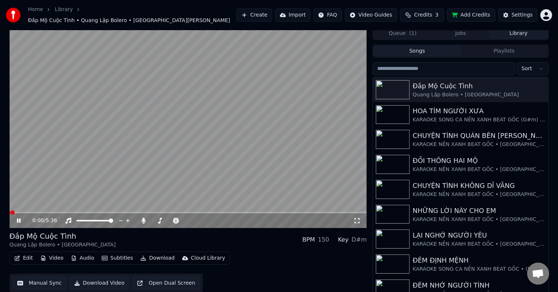
click at [39, 212] on span at bounding box center [189, 212] width 358 height 1
click at [22, 254] on button "Edit" at bounding box center [23, 258] width 25 height 10
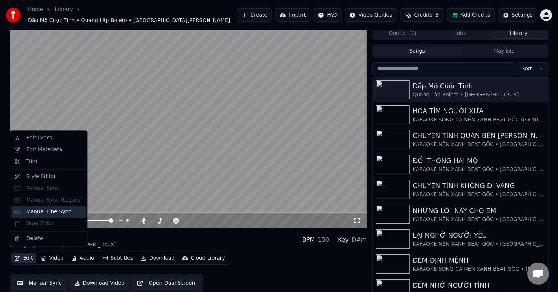
click at [32, 212] on div "Manual Line Sync" at bounding box center [48, 211] width 45 height 7
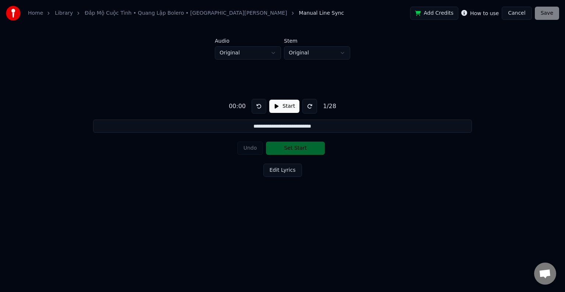
click at [279, 104] on button "Start" at bounding box center [284, 106] width 30 height 13
click at [275, 169] on button "Edit Lyrics" at bounding box center [282, 170] width 39 height 13
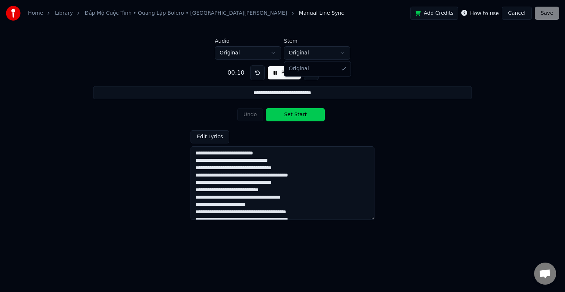
click at [300, 51] on html "**********" at bounding box center [282, 112] width 565 height 225
click at [243, 93] on input "**********" at bounding box center [282, 92] width 379 height 13
click at [194, 153] on textarea at bounding box center [282, 183] width 184 height 74
click at [293, 113] on button "Set Start" at bounding box center [295, 114] width 59 height 13
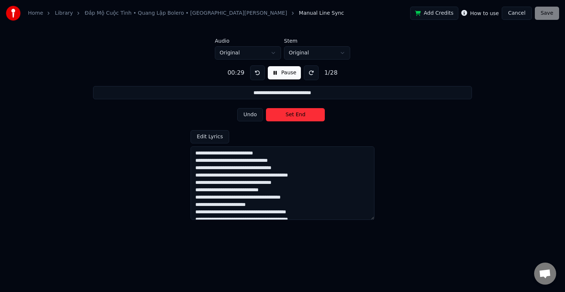
click at [293, 113] on button "Set End" at bounding box center [295, 114] width 59 height 13
type input "**********"
click at [284, 77] on button "Pause" at bounding box center [284, 72] width 33 height 13
click at [240, 153] on textarea at bounding box center [282, 183] width 184 height 74
type textarea "**********"
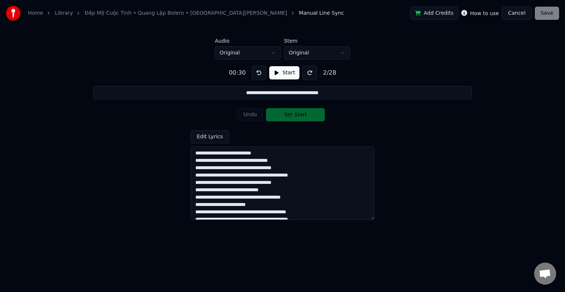
type input "**********"
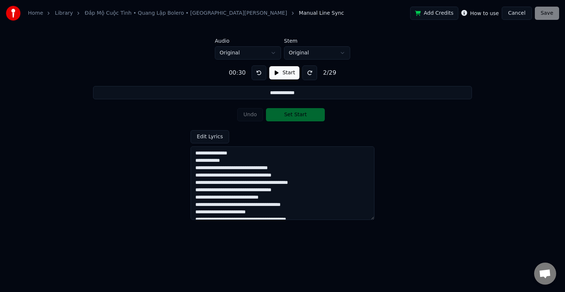
click at [227, 167] on textarea at bounding box center [282, 183] width 184 height 74
click at [230, 175] on textarea at bounding box center [282, 183] width 184 height 74
click at [241, 190] on textarea at bounding box center [282, 183] width 184 height 74
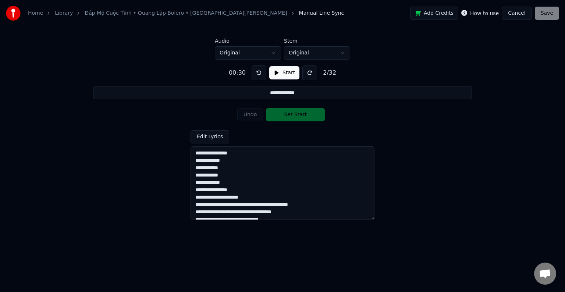
click at [225, 197] on textarea at bounding box center [282, 183] width 184 height 74
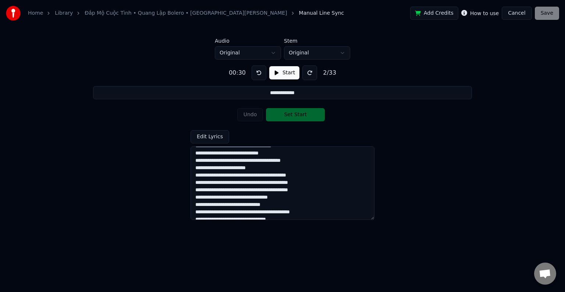
scroll to position [37, 0]
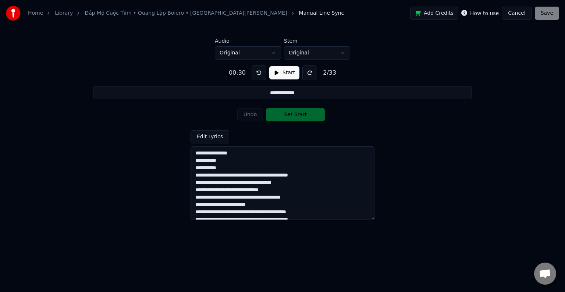
click at [236, 175] on textarea at bounding box center [282, 183] width 184 height 74
click at [233, 182] on textarea at bounding box center [282, 183] width 184 height 74
click at [226, 196] on textarea at bounding box center [282, 183] width 184 height 74
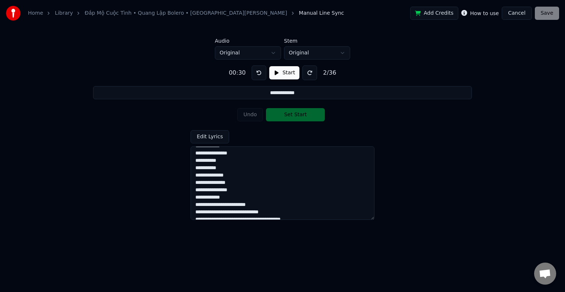
click at [225, 204] on textarea at bounding box center [282, 183] width 184 height 74
click at [222, 183] on textarea at bounding box center [282, 183] width 184 height 74
click at [222, 191] on textarea at bounding box center [282, 183] width 184 height 74
click at [234, 204] on textarea at bounding box center [282, 183] width 184 height 74
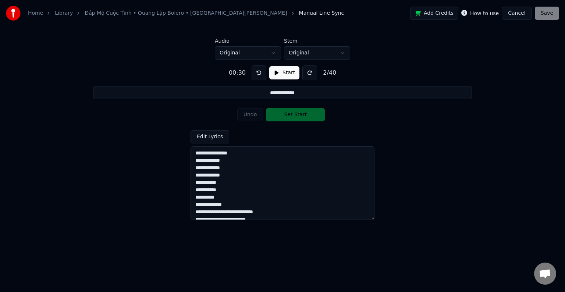
click at [232, 212] on textarea at bounding box center [282, 183] width 184 height 74
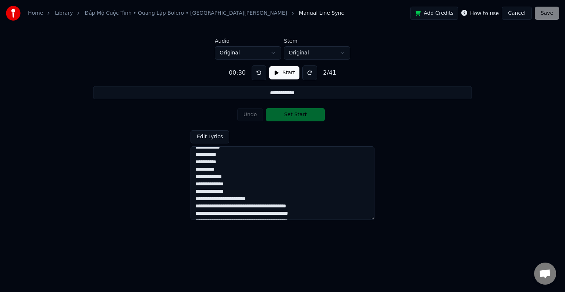
scroll to position [113, 0]
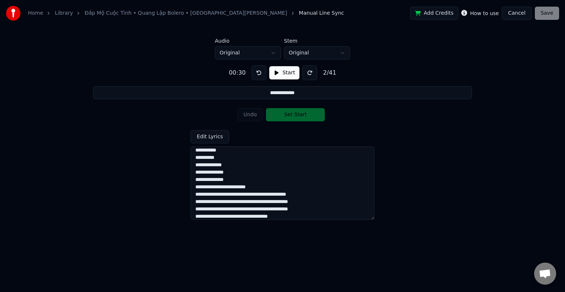
click at [229, 186] on textarea at bounding box center [282, 183] width 184 height 74
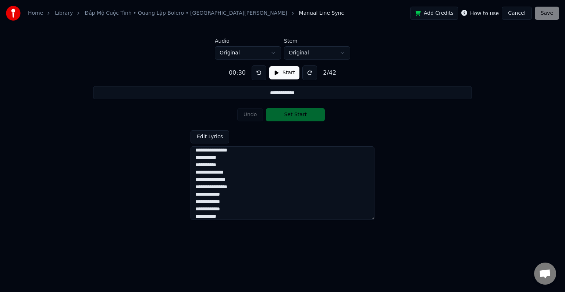
scroll to position [0, 0]
click at [195, 152] on textarea at bounding box center [282, 183] width 184 height 74
type textarea "**********"
click at [258, 71] on button at bounding box center [258, 72] width 15 height 15
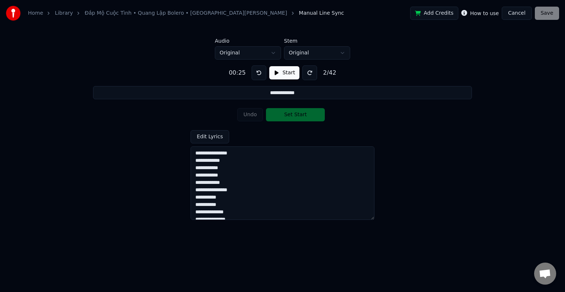
click at [258, 71] on button at bounding box center [258, 72] width 15 height 15
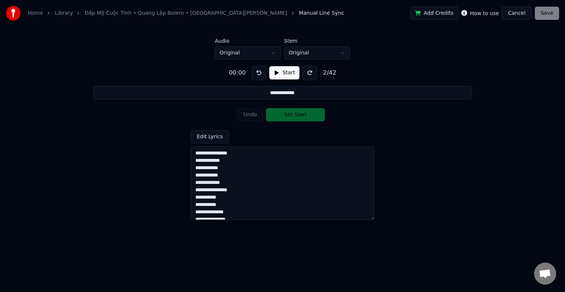
click at [258, 71] on button at bounding box center [258, 72] width 15 height 15
click at [207, 155] on textarea at bounding box center [282, 183] width 184 height 74
click at [267, 92] on input "**********" at bounding box center [282, 92] width 379 height 13
drag, startPoint x: 244, startPoint y: 153, endPoint x: 179, endPoint y: 154, distance: 65.5
click at [179, 154] on div "**********" at bounding box center [282, 140] width 541 height 160
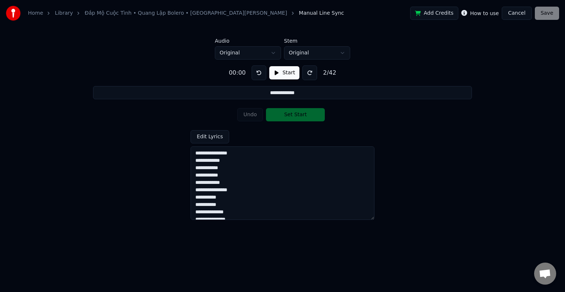
click at [267, 92] on input "**********" at bounding box center [282, 92] width 379 height 13
drag, startPoint x: 240, startPoint y: 155, endPoint x: 189, endPoint y: 154, distance: 51.1
click at [189, 154] on div "**********" at bounding box center [282, 140] width 541 height 160
click at [196, 152] on textarea at bounding box center [282, 183] width 184 height 74
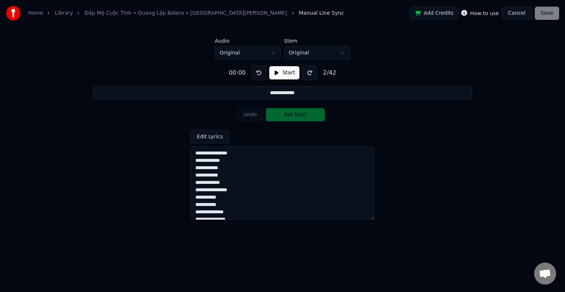
drag, startPoint x: 241, startPoint y: 154, endPoint x: 186, endPoint y: 153, distance: 54.8
click at [186, 153] on div "**********" at bounding box center [282, 140] width 541 height 160
click at [305, 94] on input "**********" at bounding box center [282, 92] width 379 height 13
drag, startPoint x: 321, startPoint y: 94, endPoint x: 216, endPoint y: 93, distance: 105.1
click at [216, 93] on input "**********" at bounding box center [282, 92] width 379 height 13
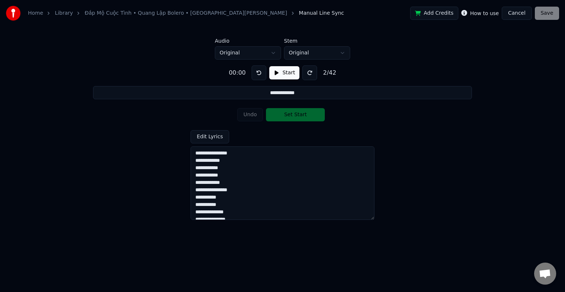
paste input "****"
click at [196, 153] on textarea at bounding box center [282, 183] width 184 height 74
click at [196, 154] on textarea at bounding box center [282, 183] width 184 height 74
click at [287, 66] on button "Start" at bounding box center [284, 72] width 30 height 13
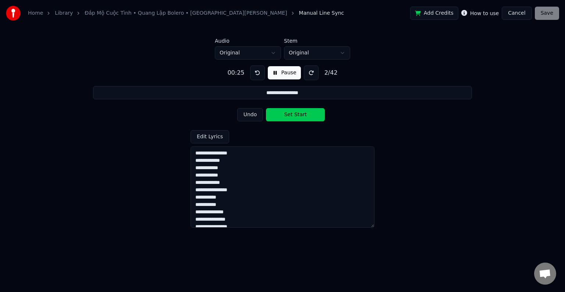
drag, startPoint x: 376, startPoint y: 224, endPoint x: 360, endPoint y: 211, distance: 20.4
click at [381, 225] on html "**********" at bounding box center [282, 112] width 565 height 225
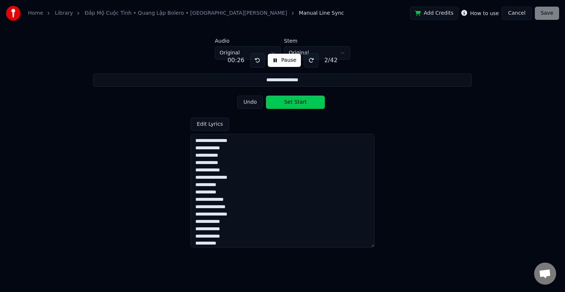
click at [297, 101] on button "Set Start" at bounding box center [295, 102] width 59 height 13
click at [290, 100] on button "Set End" at bounding box center [295, 102] width 59 height 13
click at [293, 100] on button "Set Start" at bounding box center [295, 102] width 59 height 13
click at [293, 100] on button "Set End" at bounding box center [295, 102] width 59 height 13
click at [293, 100] on button "Set Start" at bounding box center [295, 102] width 59 height 13
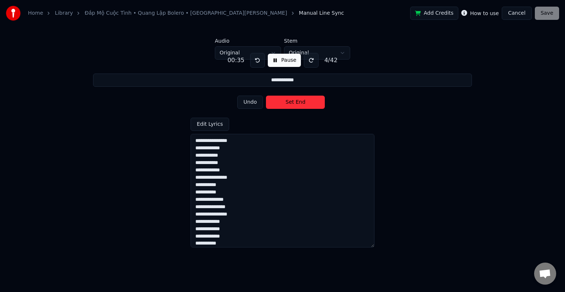
click at [293, 101] on button "Set End" at bounding box center [295, 102] width 59 height 13
click at [293, 101] on button "Set Start" at bounding box center [295, 102] width 59 height 13
click at [293, 102] on button "Set End" at bounding box center [295, 102] width 59 height 13
click at [293, 102] on button "Set Start" at bounding box center [295, 102] width 59 height 13
click at [293, 102] on button "Set End" at bounding box center [295, 102] width 59 height 13
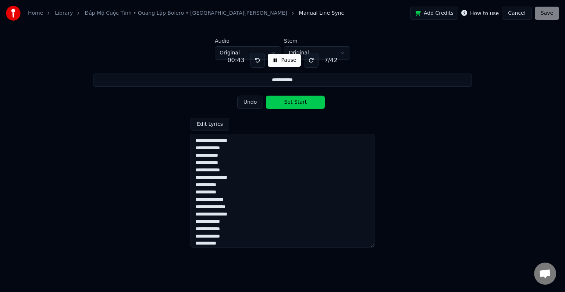
click at [292, 103] on button "Set Start" at bounding box center [295, 102] width 59 height 13
click at [292, 103] on button "Set End" at bounding box center [295, 102] width 59 height 13
click at [292, 103] on button "Set Start" at bounding box center [295, 102] width 59 height 13
click at [292, 103] on button "Set End" at bounding box center [295, 102] width 59 height 13
click at [292, 103] on button "Set Start" at bounding box center [295, 102] width 59 height 13
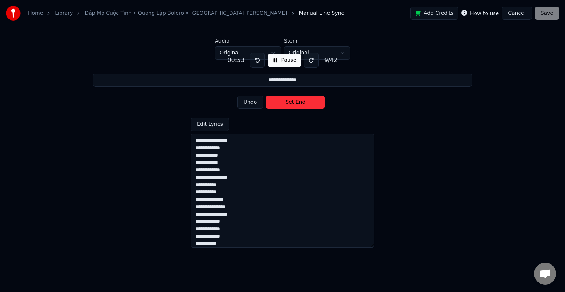
click at [292, 100] on button "Set End" at bounding box center [295, 102] width 59 height 13
click at [292, 100] on button "Set Start" at bounding box center [295, 102] width 59 height 13
click at [292, 100] on button "Set End" at bounding box center [295, 102] width 59 height 13
type input "**********"
click at [282, 61] on button "Pause" at bounding box center [282, 60] width 33 height 13
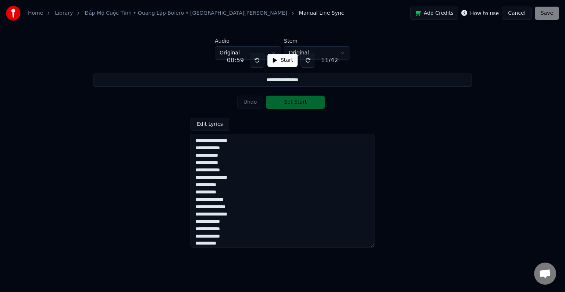
click at [523, 14] on button "Cancel" at bounding box center [516, 13] width 30 height 13
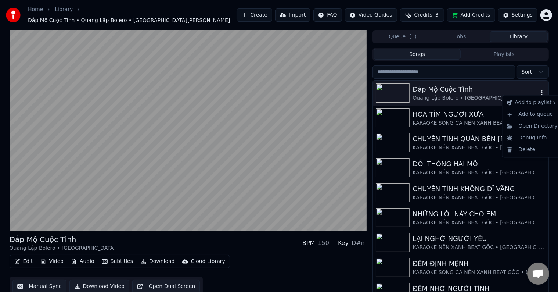
click at [539, 90] on icon "button" at bounding box center [542, 93] width 7 height 6
click at [44, 284] on button "Manual Sync" at bounding box center [39, 286] width 54 height 13
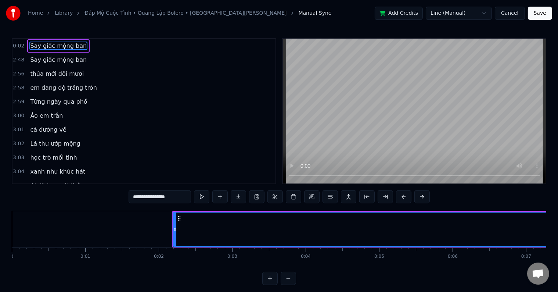
click at [76, 46] on span "Say giấc mộng ban" at bounding box center [58, 46] width 58 height 8
click at [72, 57] on span "Say giấc mộng ban" at bounding box center [58, 60] width 58 height 8
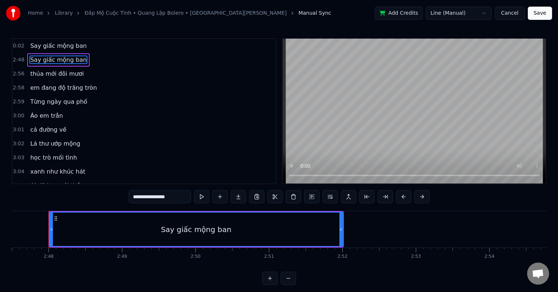
click at [71, 69] on span "thủa mới đôi mươi" at bounding box center [56, 73] width 55 height 8
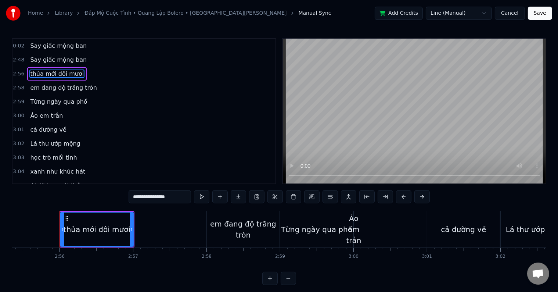
click at [71, 61] on span "Say giấc mộng ban" at bounding box center [58, 60] width 58 height 8
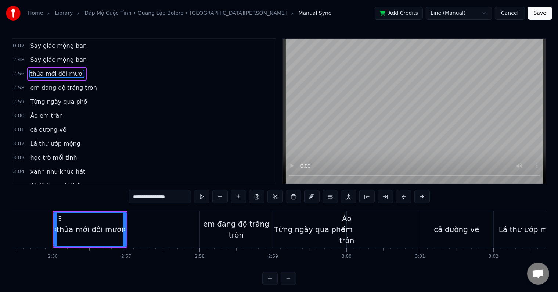
type input "**********"
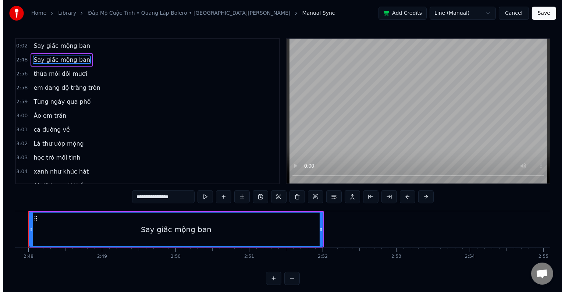
scroll to position [0, 12315]
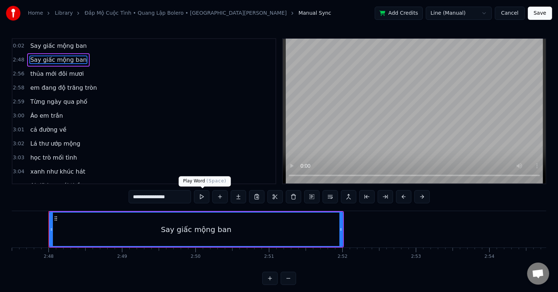
click at [200, 195] on button at bounding box center [201, 196] width 15 height 13
click at [513, 13] on button "Cancel" at bounding box center [510, 13] width 30 height 13
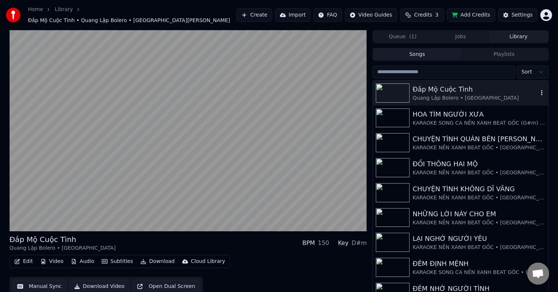
click at [539, 90] on icon "button" at bounding box center [542, 93] width 7 height 6
click at [526, 150] on div "Delete" at bounding box center [532, 150] width 57 height 12
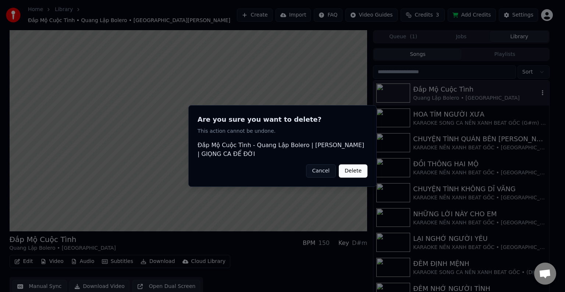
click at [348, 172] on button "Delete" at bounding box center [353, 170] width 29 height 13
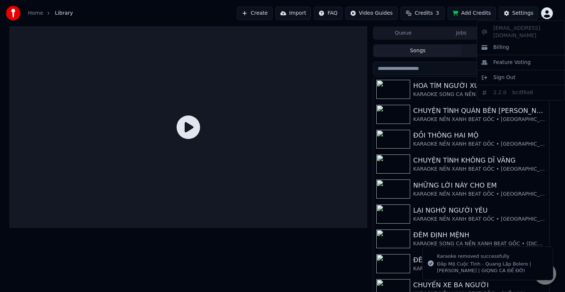
click at [546, 13] on html "Home Library Create Import FAQ Video Guides Credits 3 Add Credits Settings Queu…" at bounding box center [282, 146] width 565 height 292
click at [506, 74] on span "Sign Out" at bounding box center [504, 77] width 22 height 7
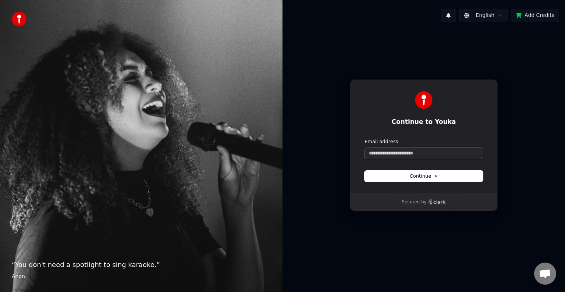
click at [400, 152] on input "Email address" at bounding box center [423, 153] width 118 height 11
paste input "**********"
click at [412, 179] on span "Continue" at bounding box center [424, 176] width 28 height 7
type input "**********"
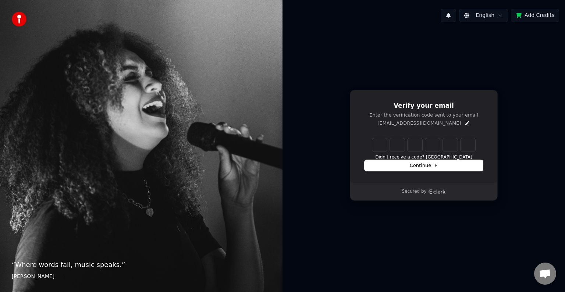
click at [381, 140] on input "Enter verification code" at bounding box center [423, 144] width 103 height 13
paste input "******"
type input "******"
